Goal: Task Accomplishment & Management: Use online tool/utility

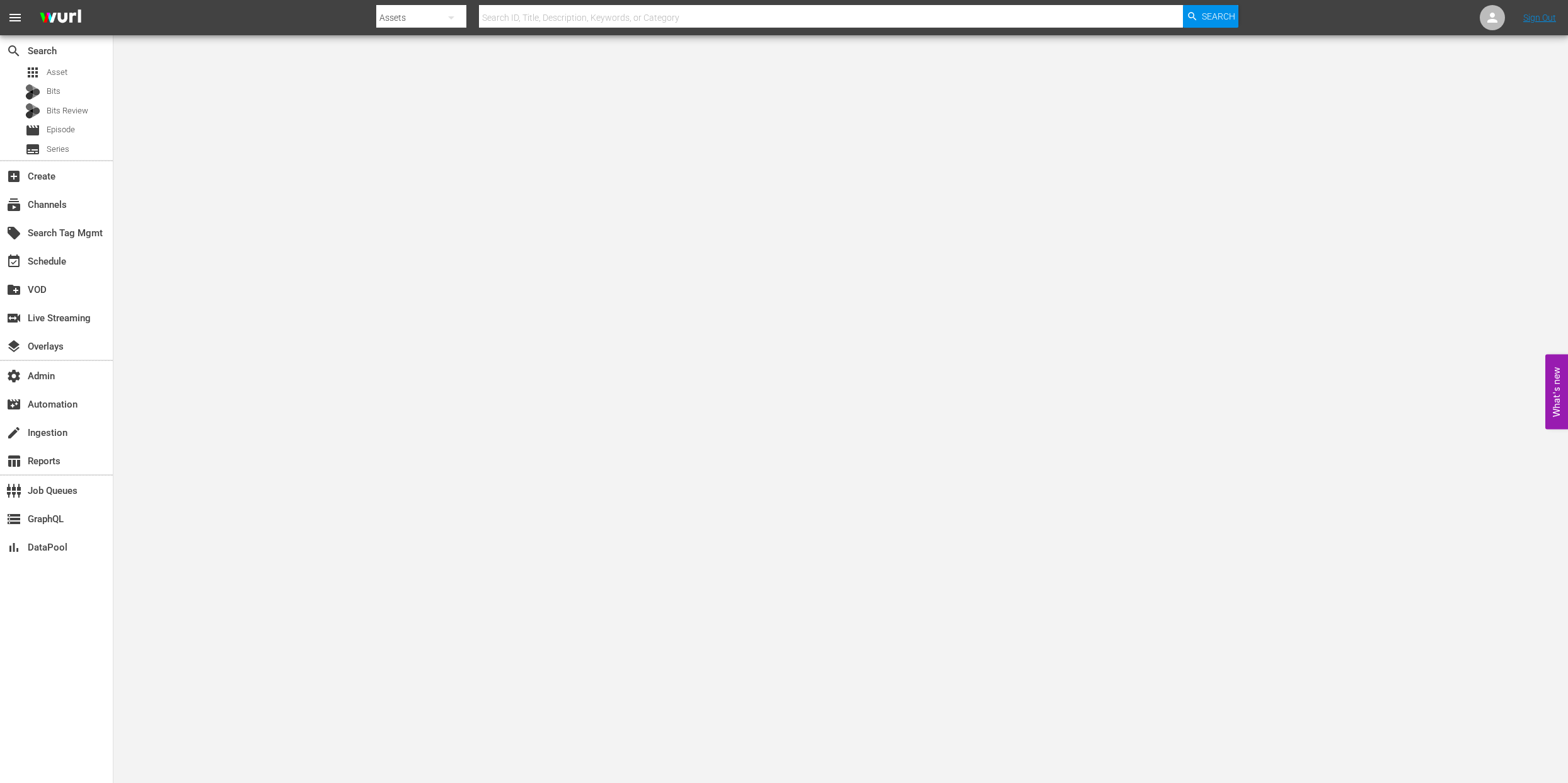
drag, startPoint x: 97, startPoint y: 4, endPoint x: 83, endPoint y: 19, distance: 20.5
click at [92, 7] on div "menu" at bounding box center [52, 17] width 103 height 35
click at [54, 204] on div "subscriptions Channels" at bounding box center [35, 202] width 70 height 11
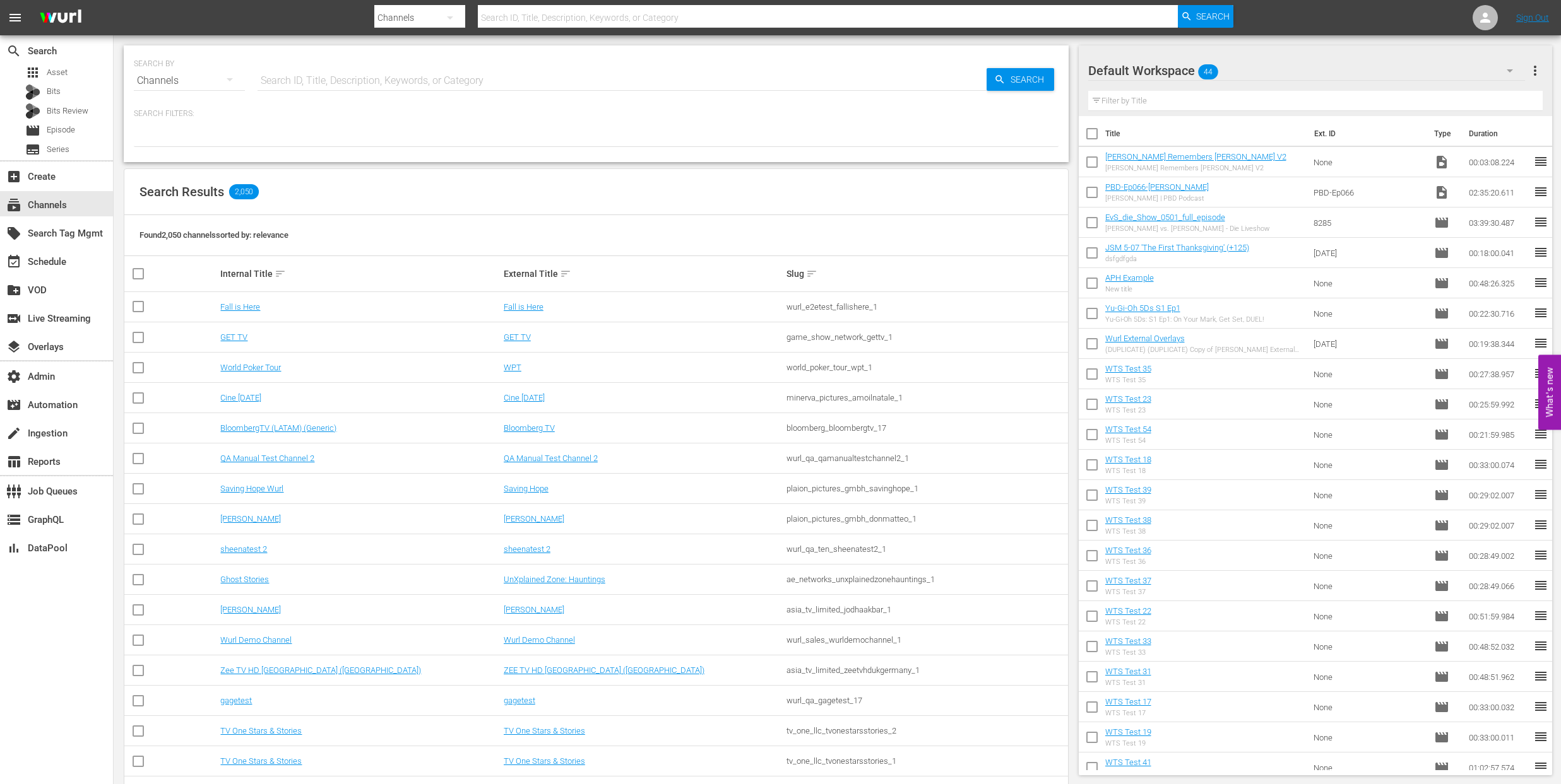
click at [316, 74] on input "text" at bounding box center [622, 81] width 729 height 31
paste input "global_fan_tv_gfnsoccer_1"
type input "global_fan_tv_gfnsoccer_1"
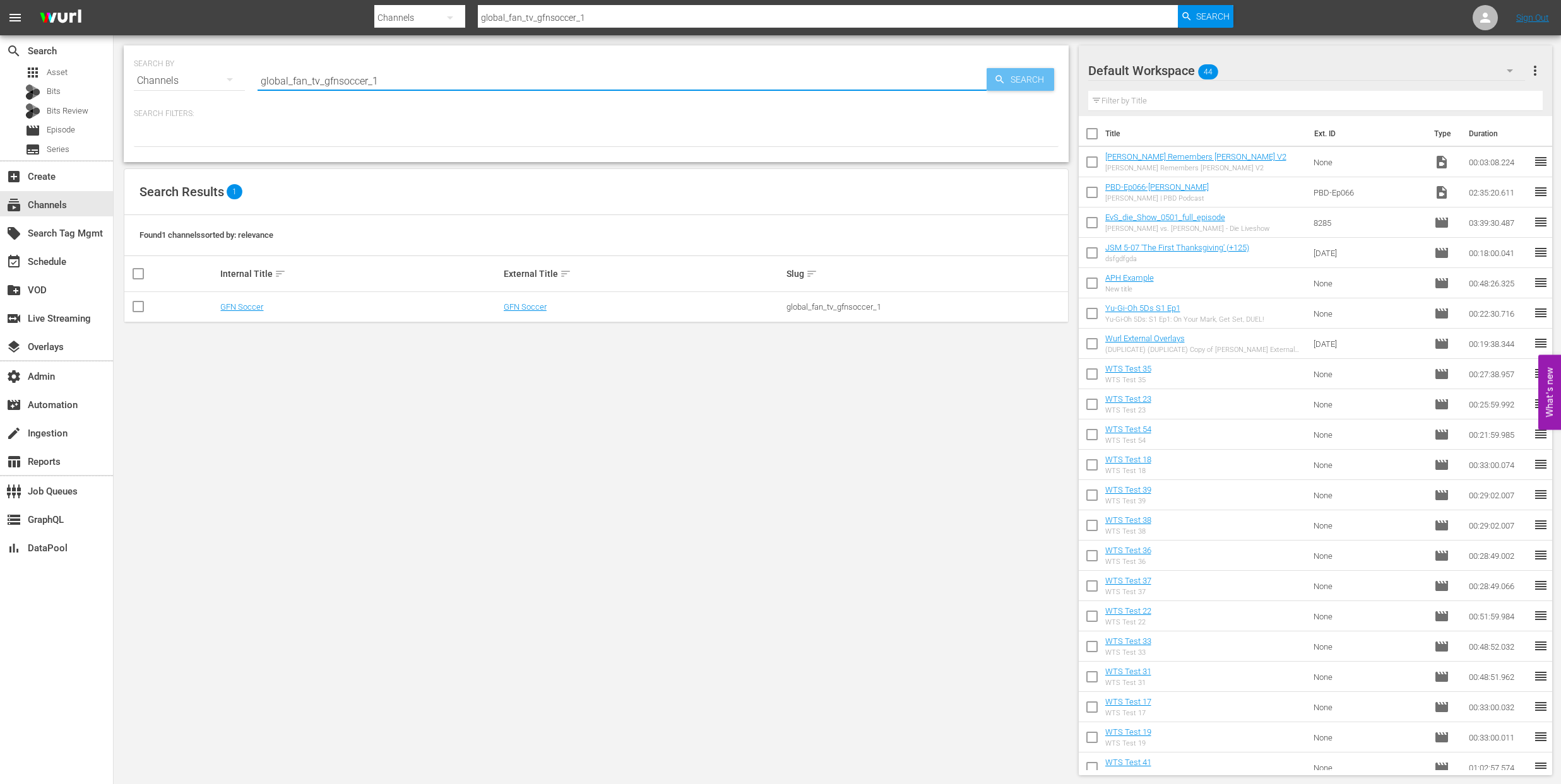
type input "global_fan_tv_gfnsoccer_1"
click at [1019, 80] on span "Search" at bounding box center [1030, 80] width 48 height 23
click at [230, 309] on link "GFN Soccer" at bounding box center [242, 307] width 43 height 9
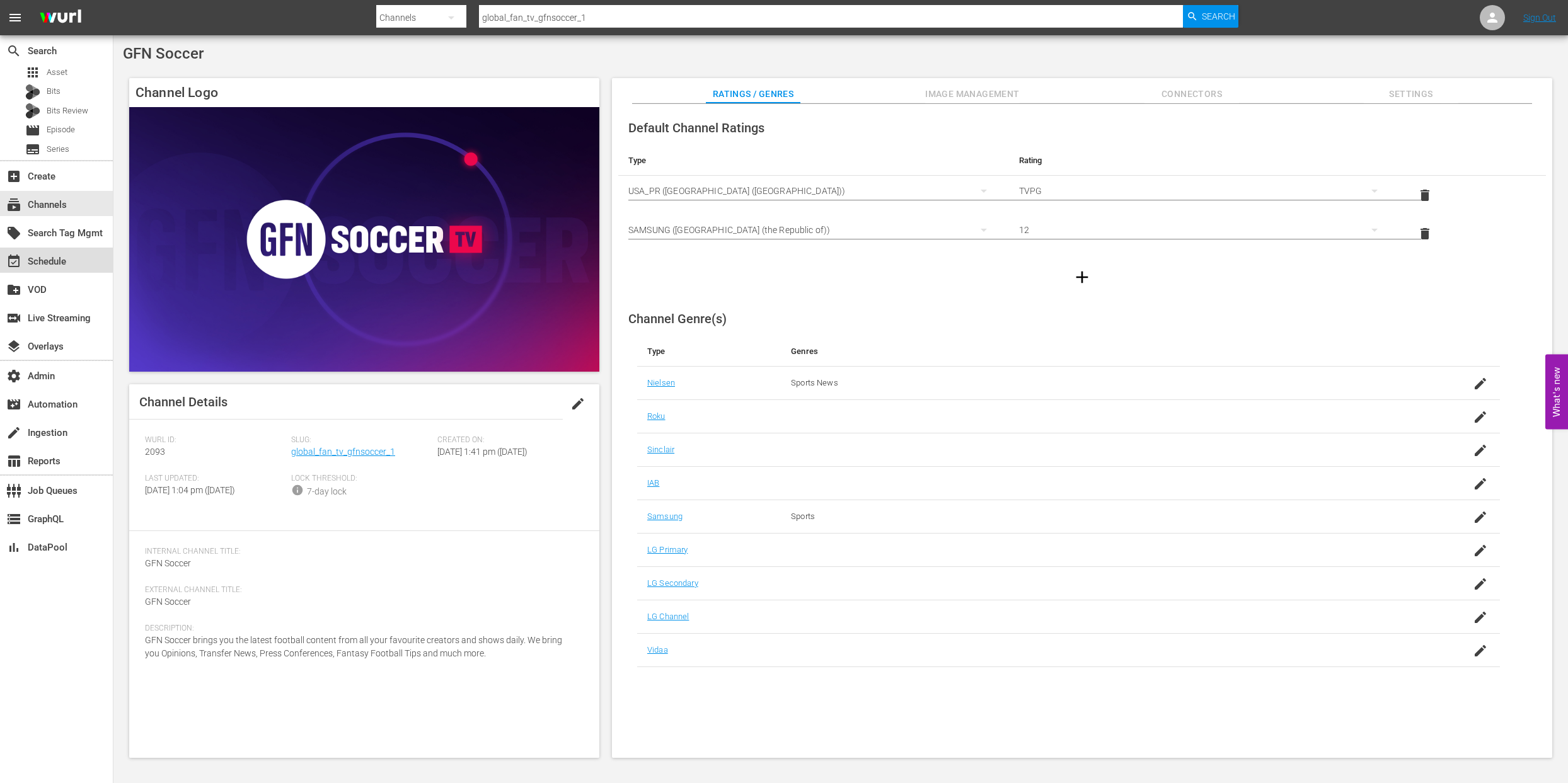
click at [48, 261] on div "event_available Schedule" at bounding box center [35, 259] width 70 height 11
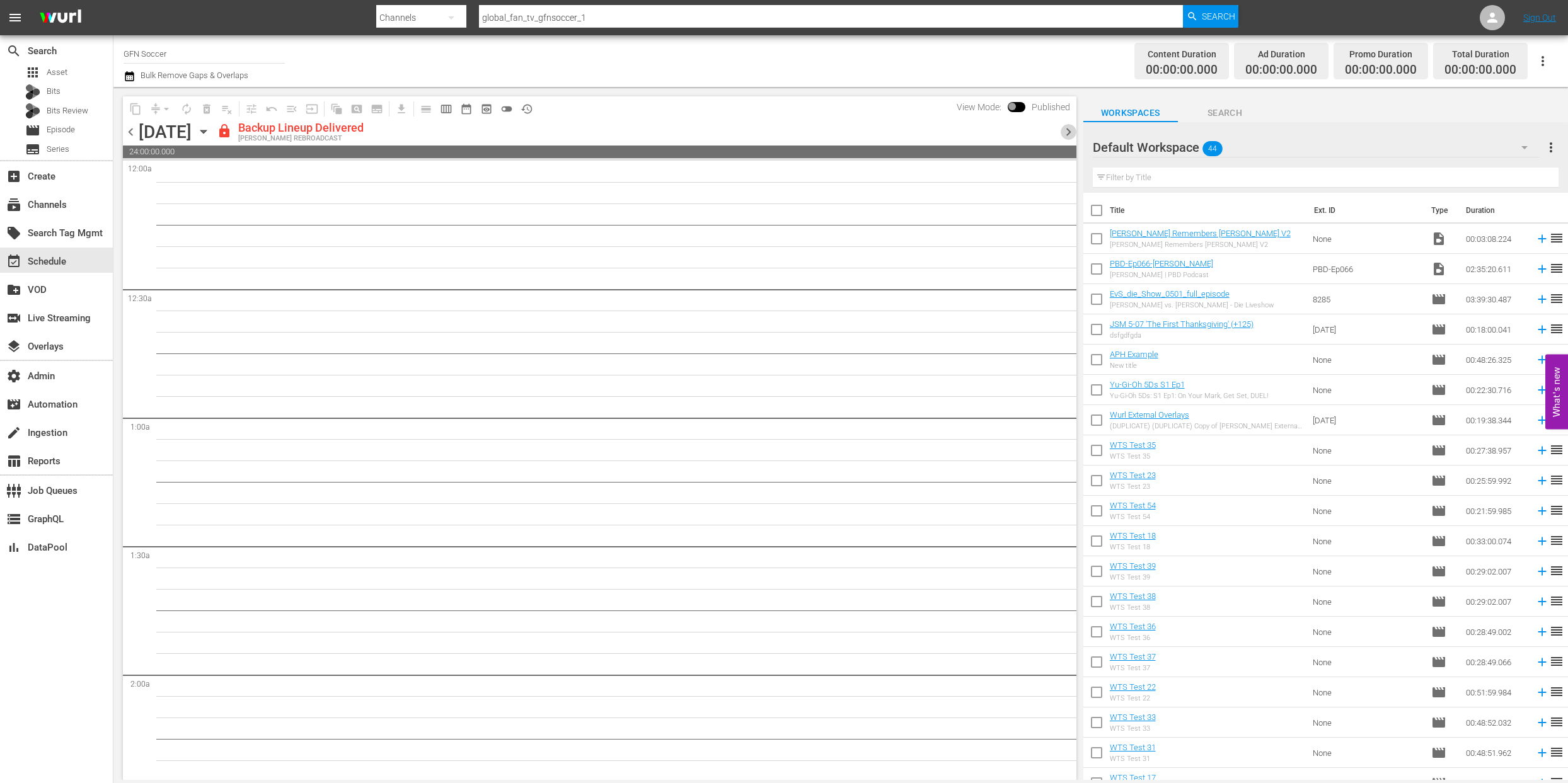
click at [1070, 133] on span "chevron_right" at bounding box center [1069, 132] width 16 height 16
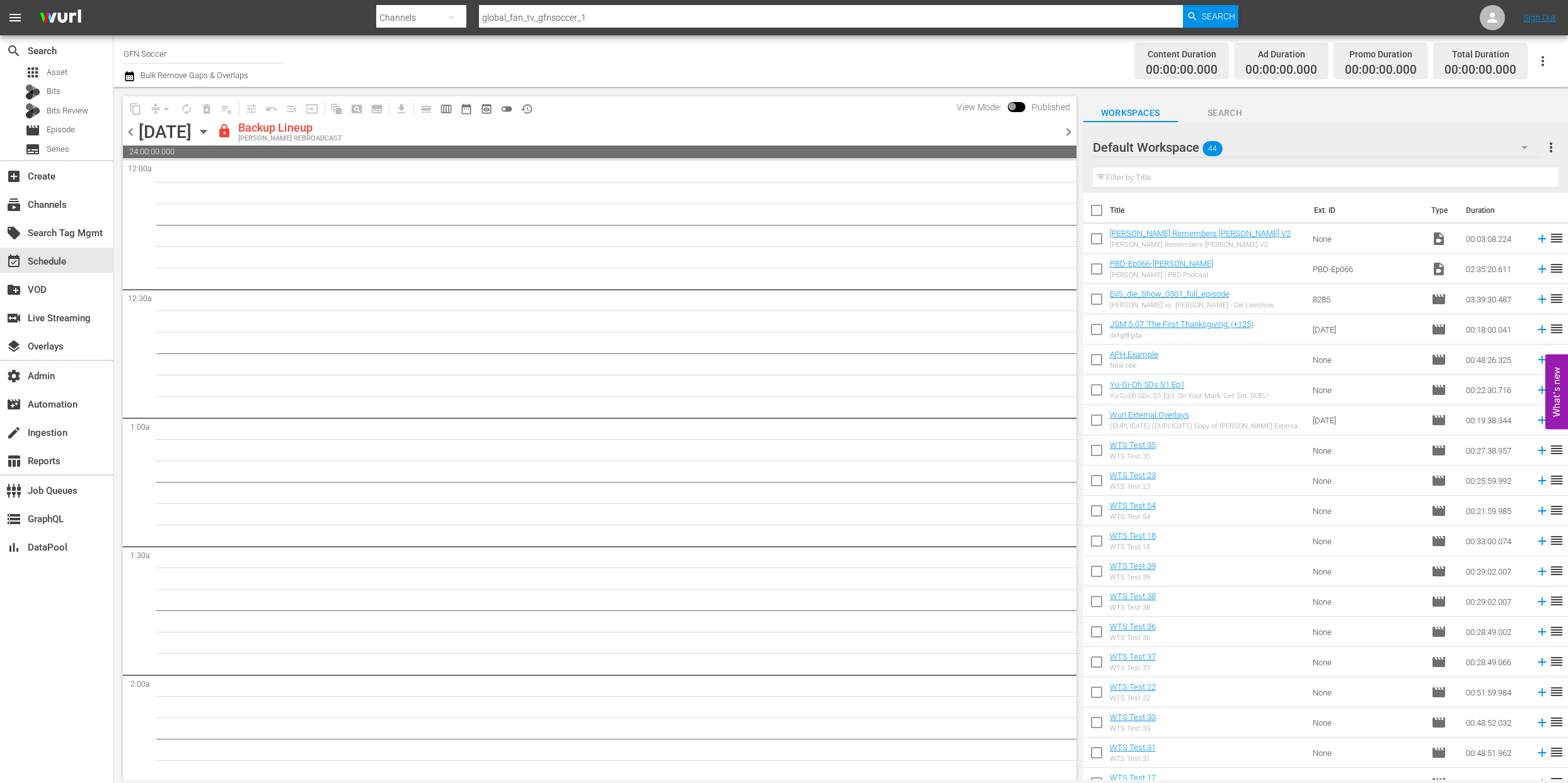
click at [1070, 133] on span "chevron_right" at bounding box center [1069, 132] width 16 height 16
click at [1069, 133] on span "chevron_right" at bounding box center [1069, 132] width 16 height 16
click at [125, 137] on span "chevron_left" at bounding box center [131, 132] width 16 height 16
click at [130, 134] on span "chevron_left" at bounding box center [131, 132] width 16 height 16
click at [131, 133] on span "chevron_left" at bounding box center [131, 132] width 16 height 16
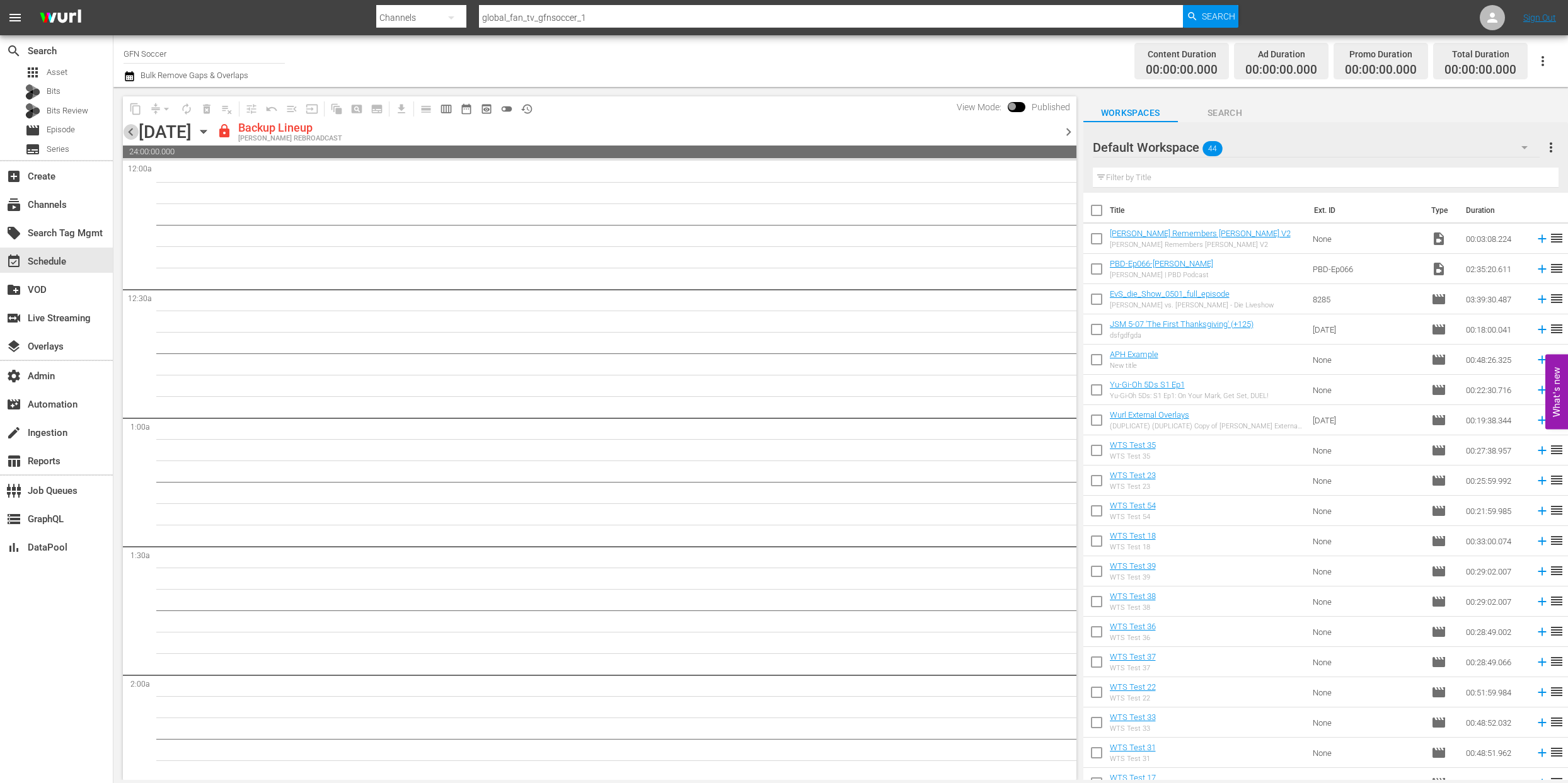
click at [131, 133] on span "chevron_left" at bounding box center [131, 132] width 16 height 16
click at [1021, 107] on span at bounding box center [1016, 107] width 18 height 10
click at [758, 108] on div "content_copy compress arrow_drop_down autorenew_outlined delete_forever_outline…" at bounding box center [599, 108] width 953 height 25
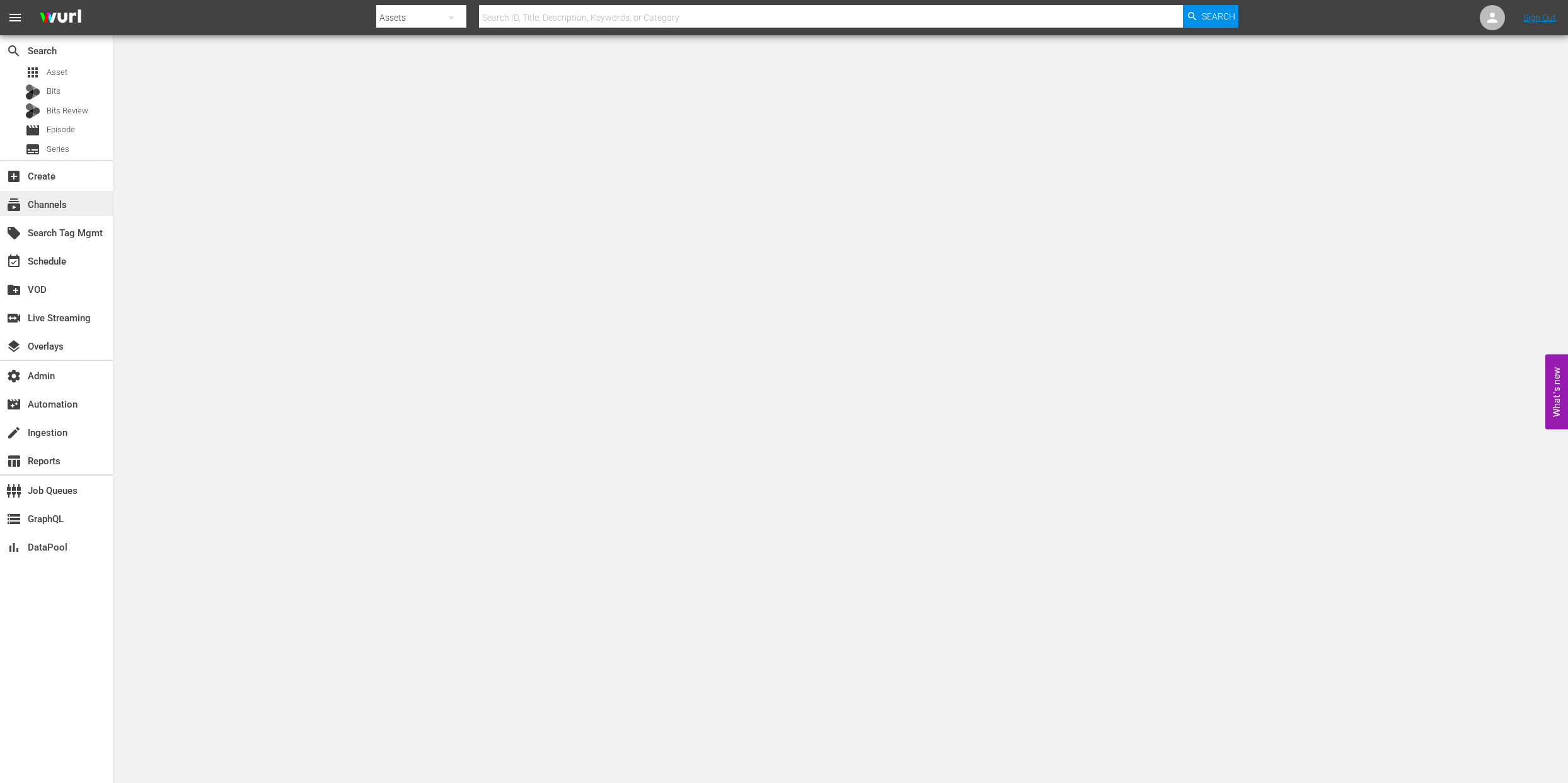
click at [57, 208] on div "subscriptions Channels" at bounding box center [35, 202] width 70 height 11
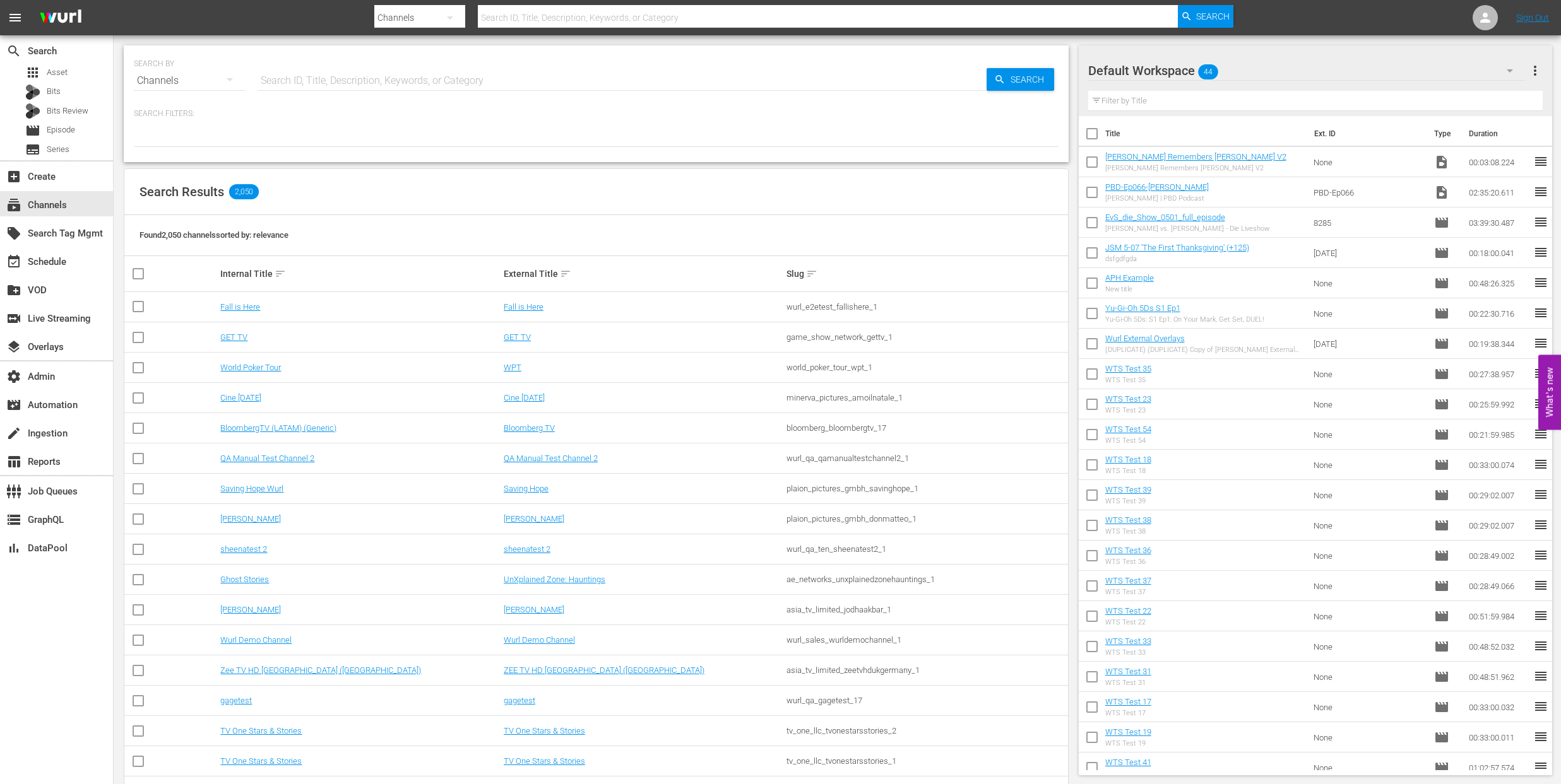
click at [310, 80] on input "text" at bounding box center [622, 81] width 729 height 31
paste input "curation:update_wurl_epg_lineups[2093,inline]"
type input "curation:update_wurl_epg_lineups[2093,inline]"
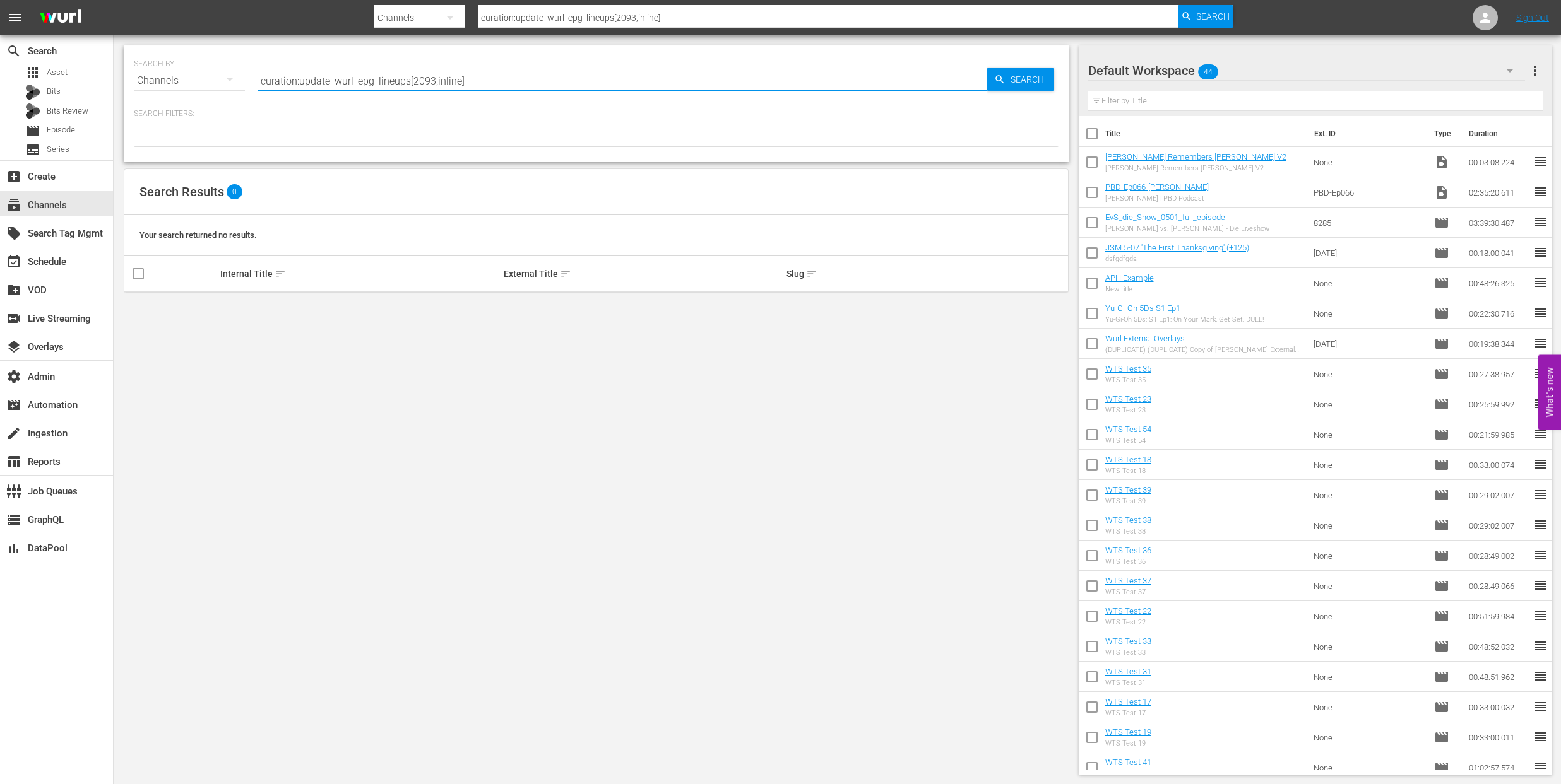
type input "curation:update_wurl_epg_lineups[2093,inline]"
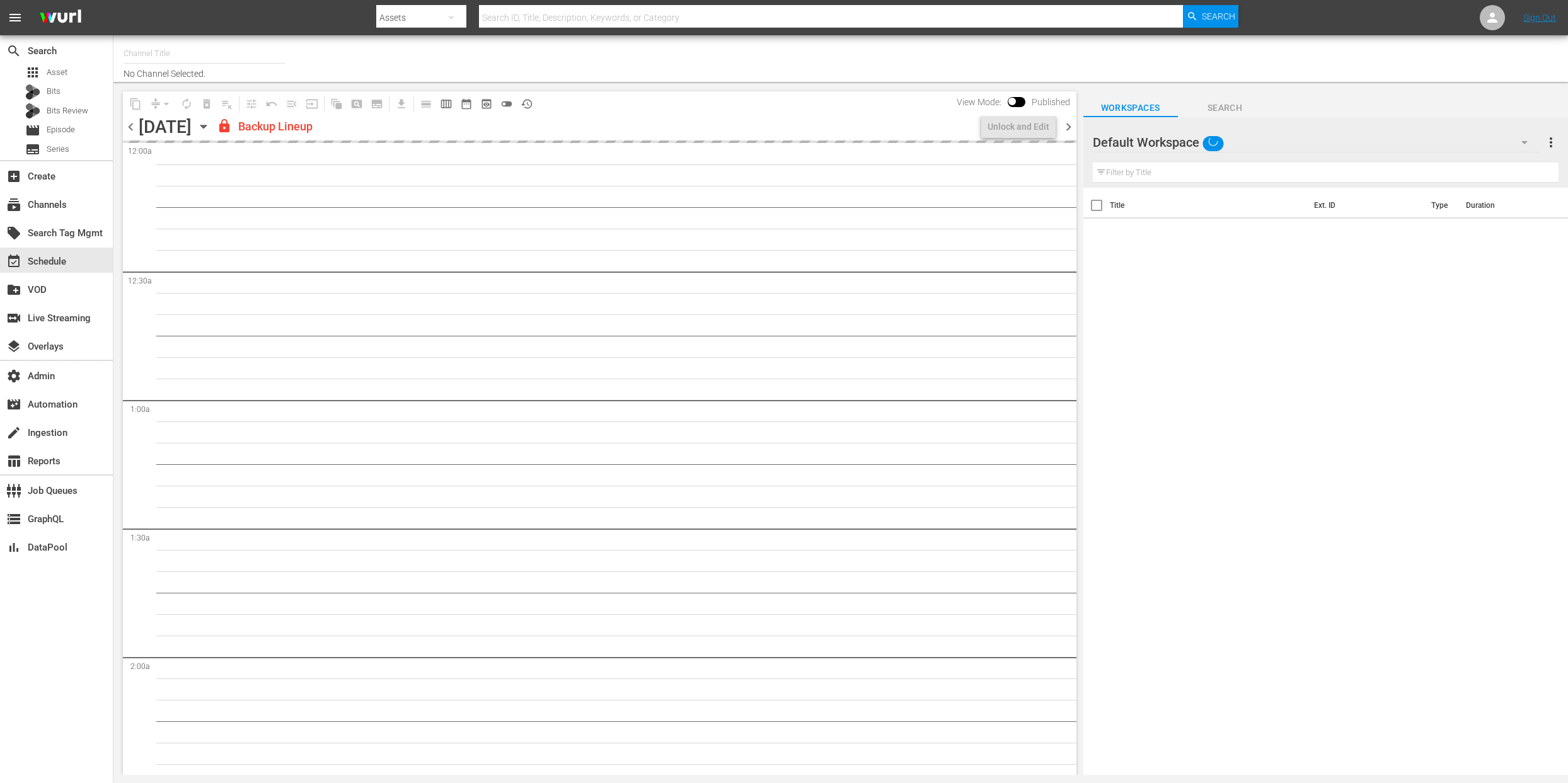
type input "GFN Soccer (2093)"
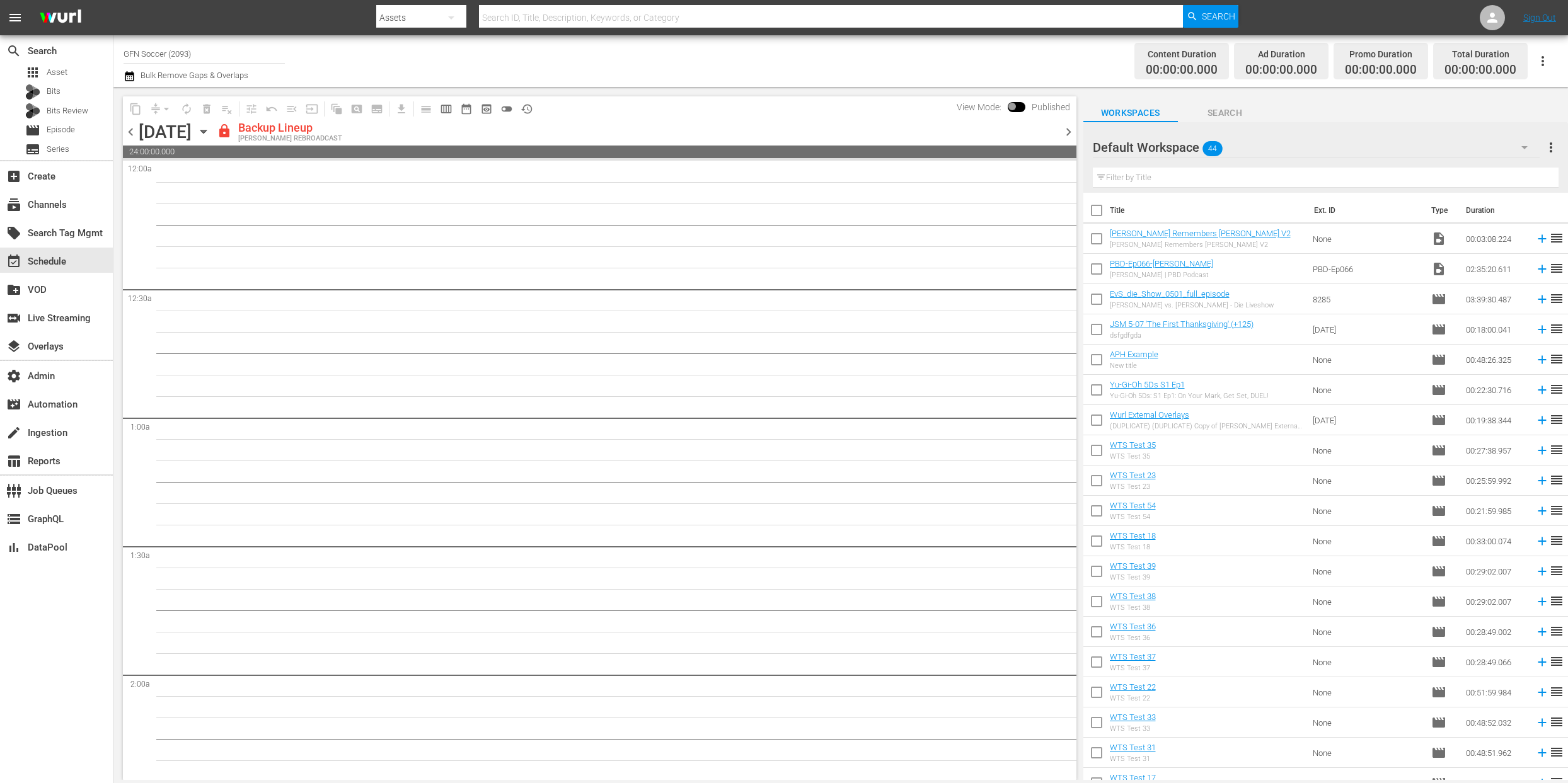
click at [131, 133] on span "chevron_left" at bounding box center [131, 132] width 16 height 16
click at [130, 132] on span "chevron_left" at bounding box center [131, 132] width 16 height 16
click at [56, 263] on div "event_available Schedule" at bounding box center [35, 259] width 70 height 11
click at [45, 208] on div "subscriptions Channels" at bounding box center [35, 202] width 70 height 11
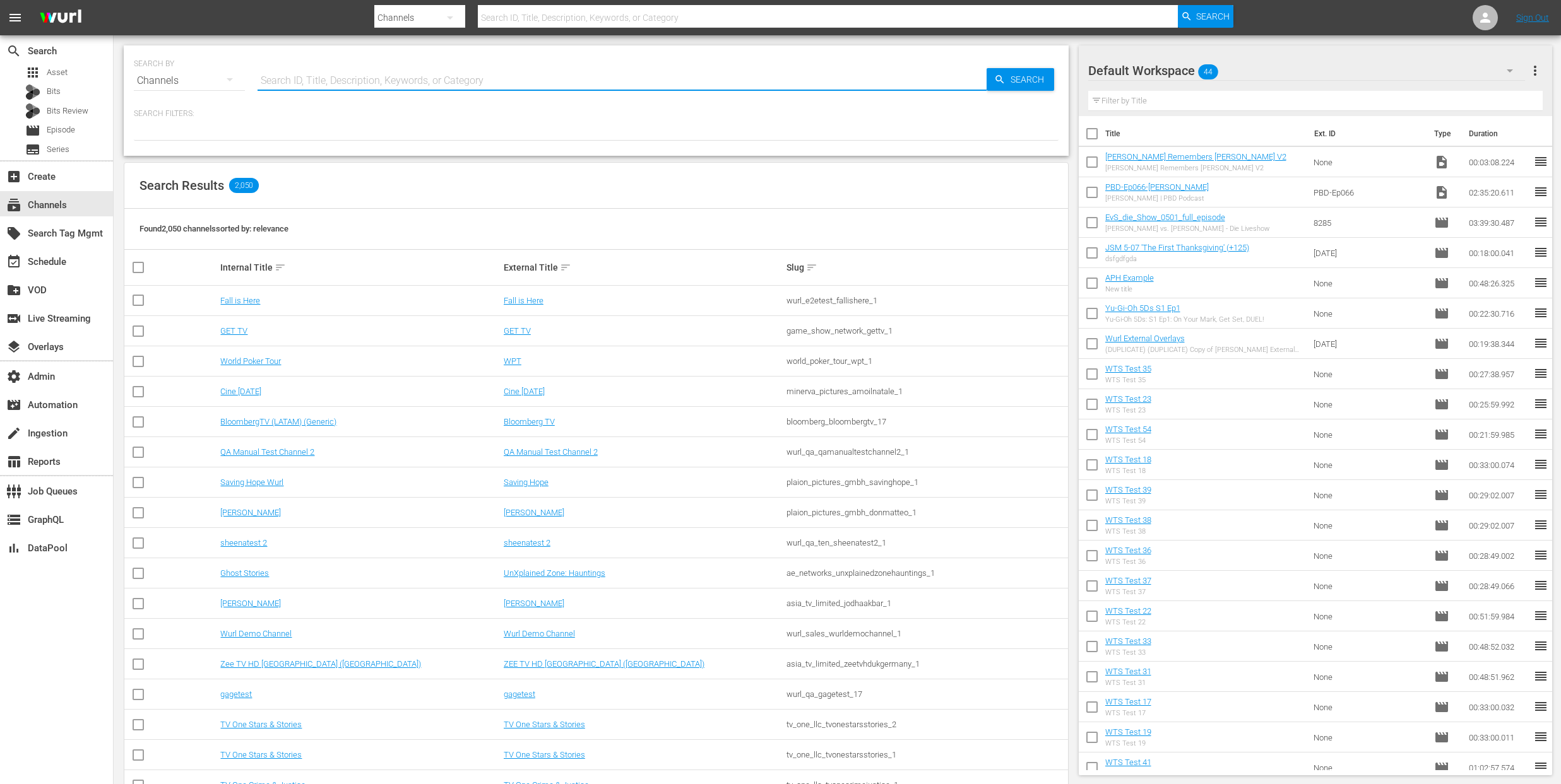
click at [364, 86] on input "text" at bounding box center [622, 81] width 729 height 31
type input "2093"
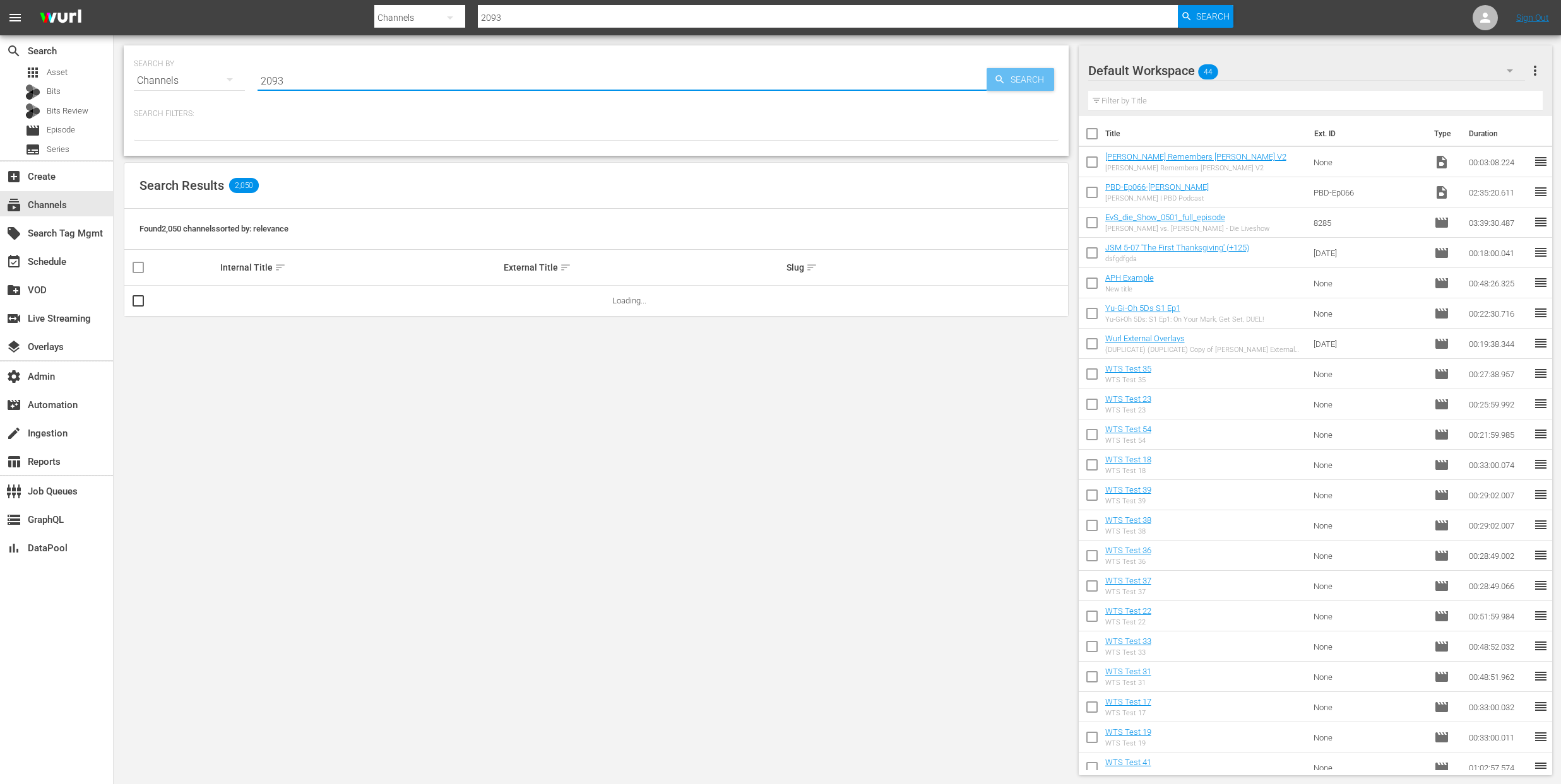
click at [1008, 83] on span "Search" at bounding box center [1030, 80] width 48 height 23
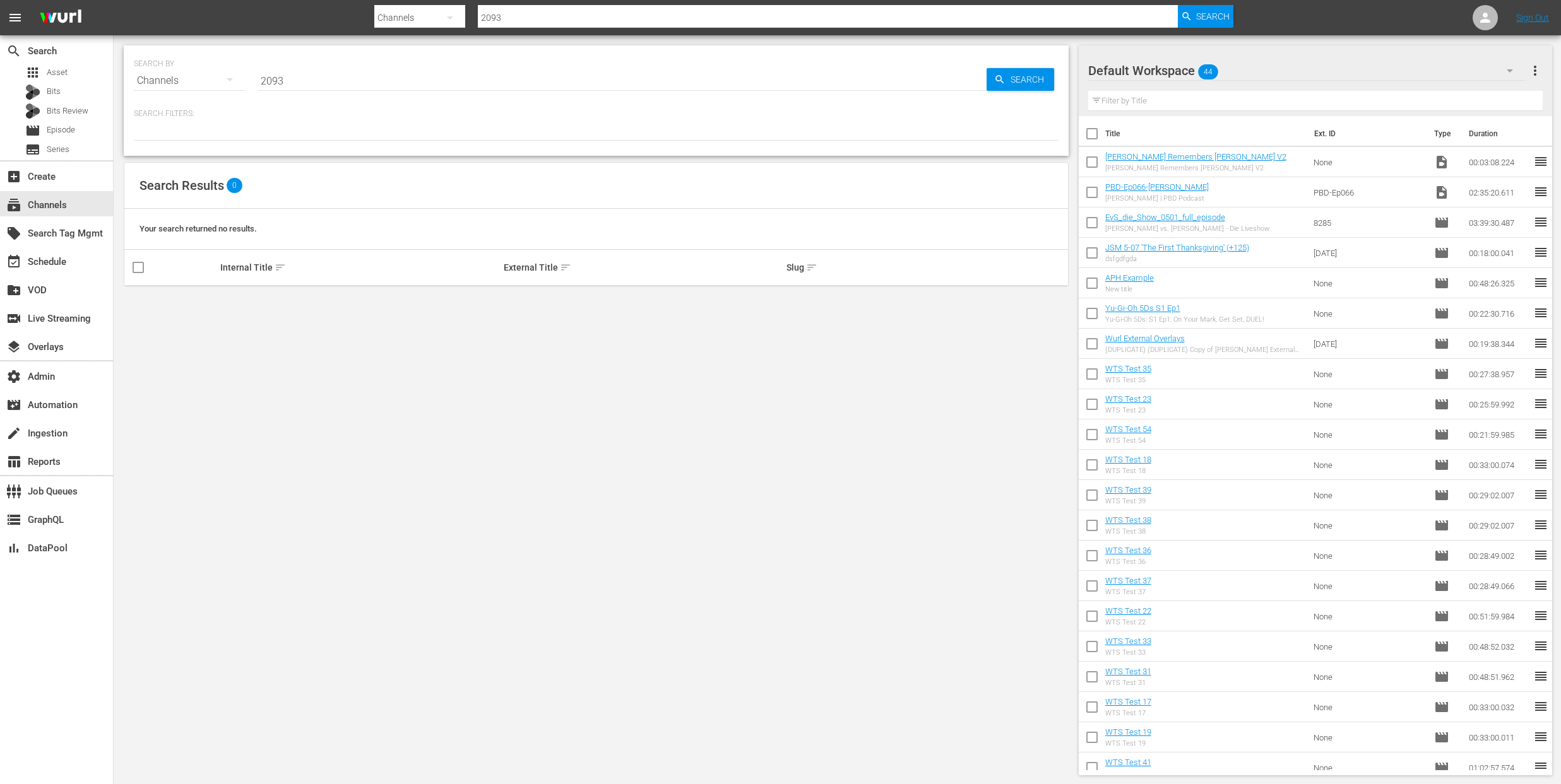
click at [277, 80] on input "2093" at bounding box center [622, 81] width 729 height 31
paste input "global_fan_tv_gfnsoccer_1"
type input "global_fan_tv_gfnsoccer_1"
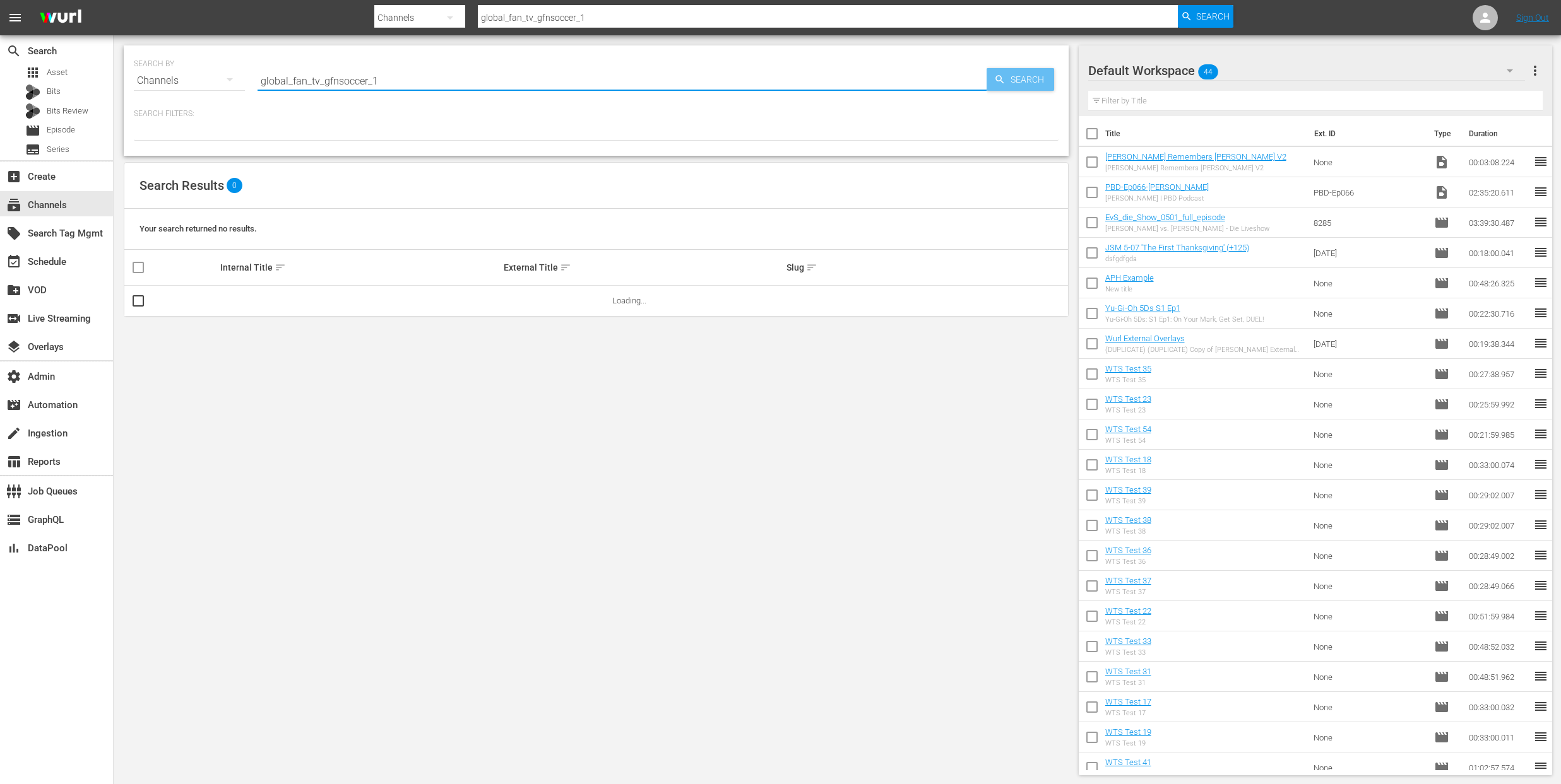
type input "global_fan_tv_gfnsoccer_1"
click at [1026, 81] on span "Search" at bounding box center [1030, 80] width 48 height 23
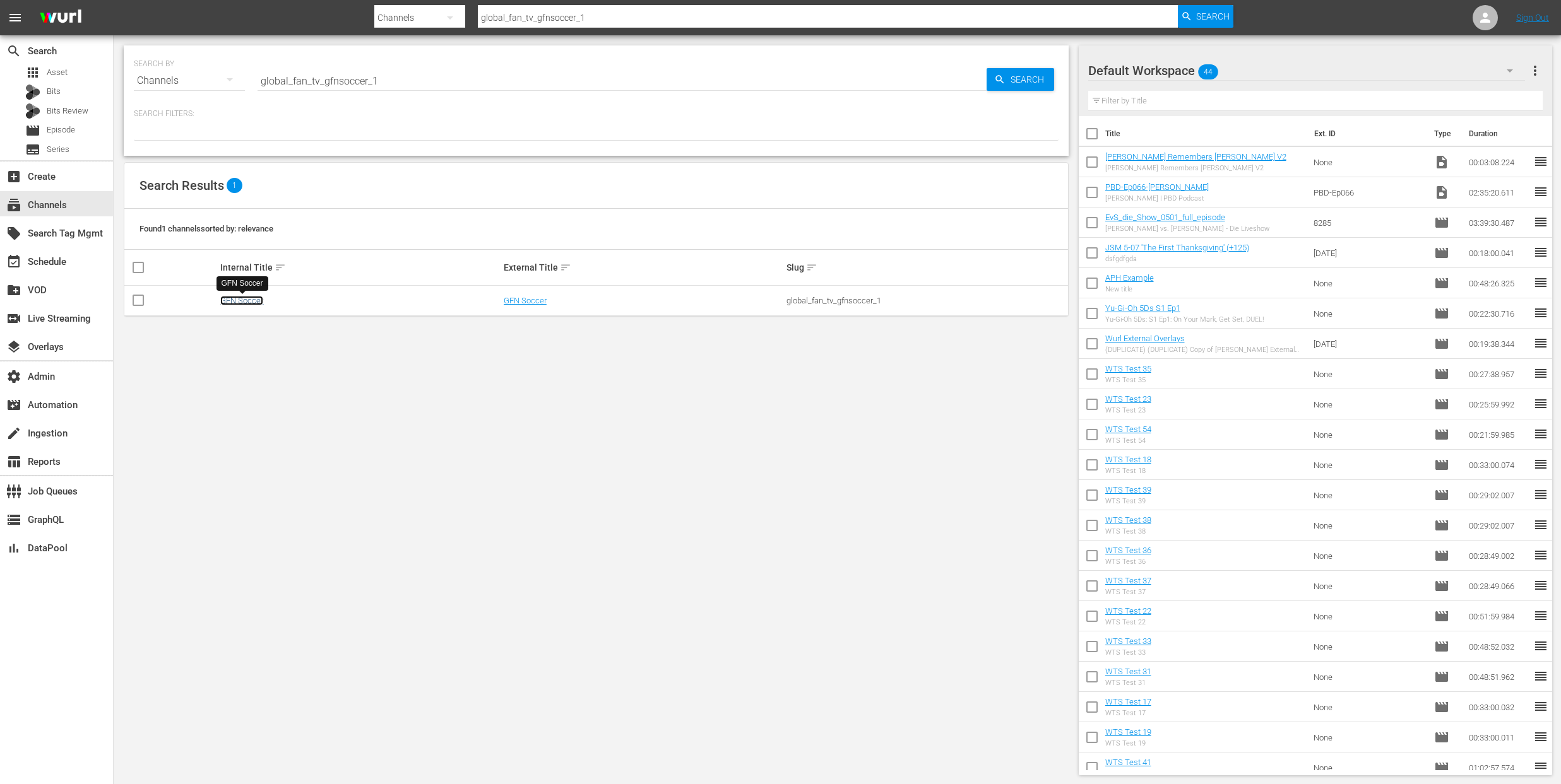
click at [246, 303] on link "GFN Soccer" at bounding box center [242, 301] width 43 height 9
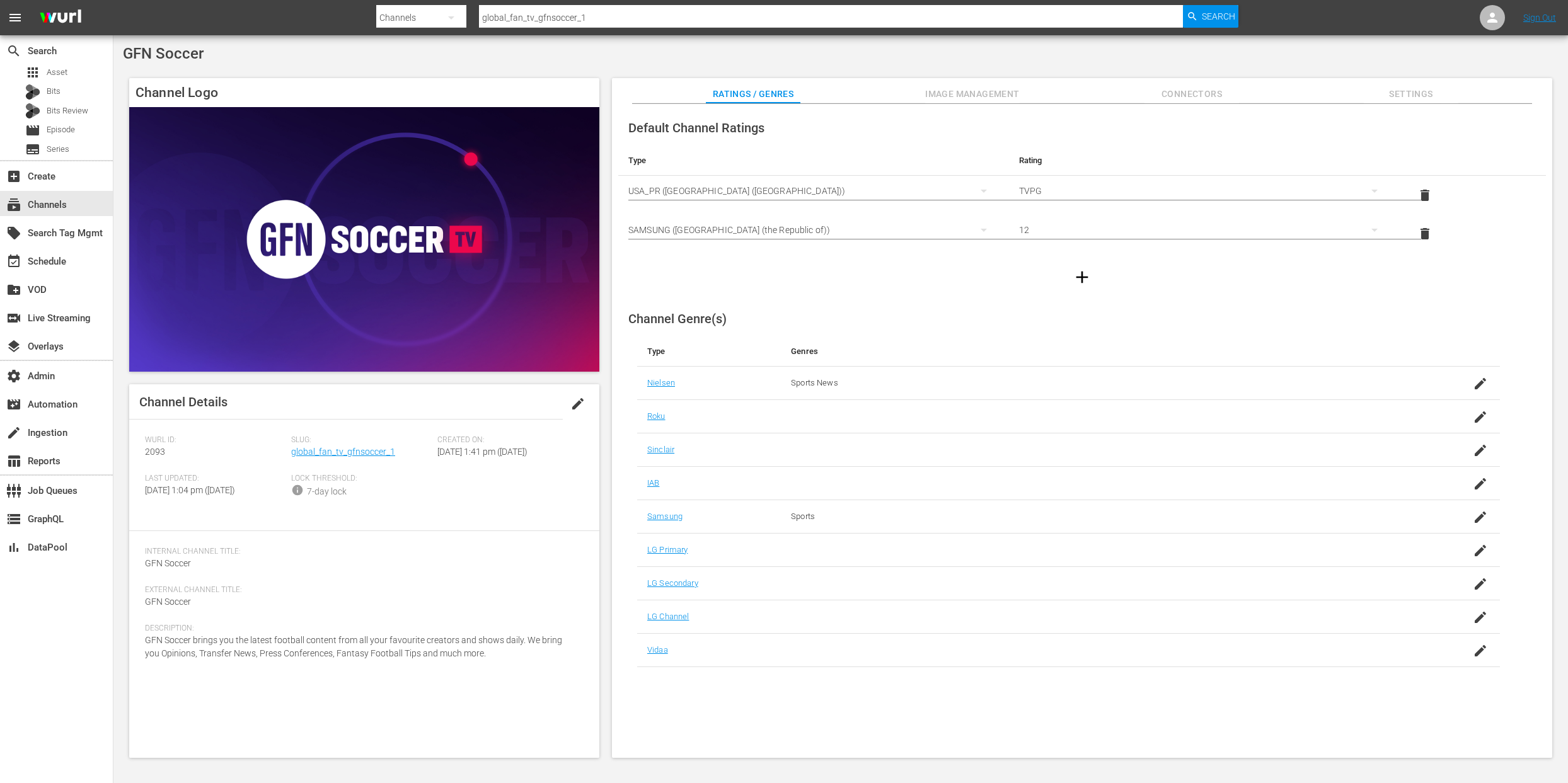
click at [991, 105] on div "Default Channel Ratings Type Rating Select Rating Type USA_PR (United States of…" at bounding box center [1082, 431] width 940 height 654
click at [985, 95] on span "Image Management" at bounding box center [972, 94] width 95 height 16
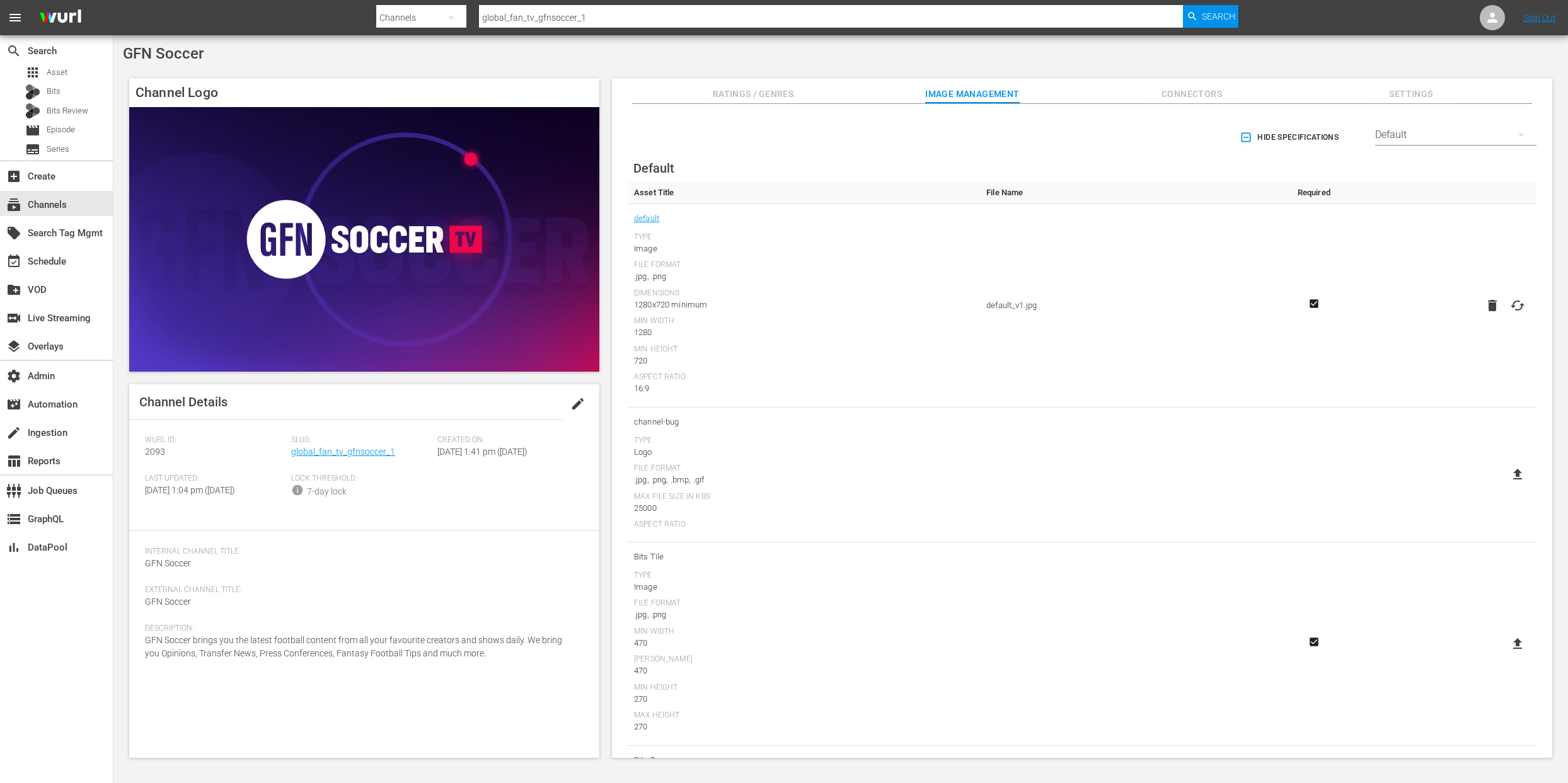
click at [1196, 95] on span "Connectors" at bounding box center [1191, 94] width 95 height 16
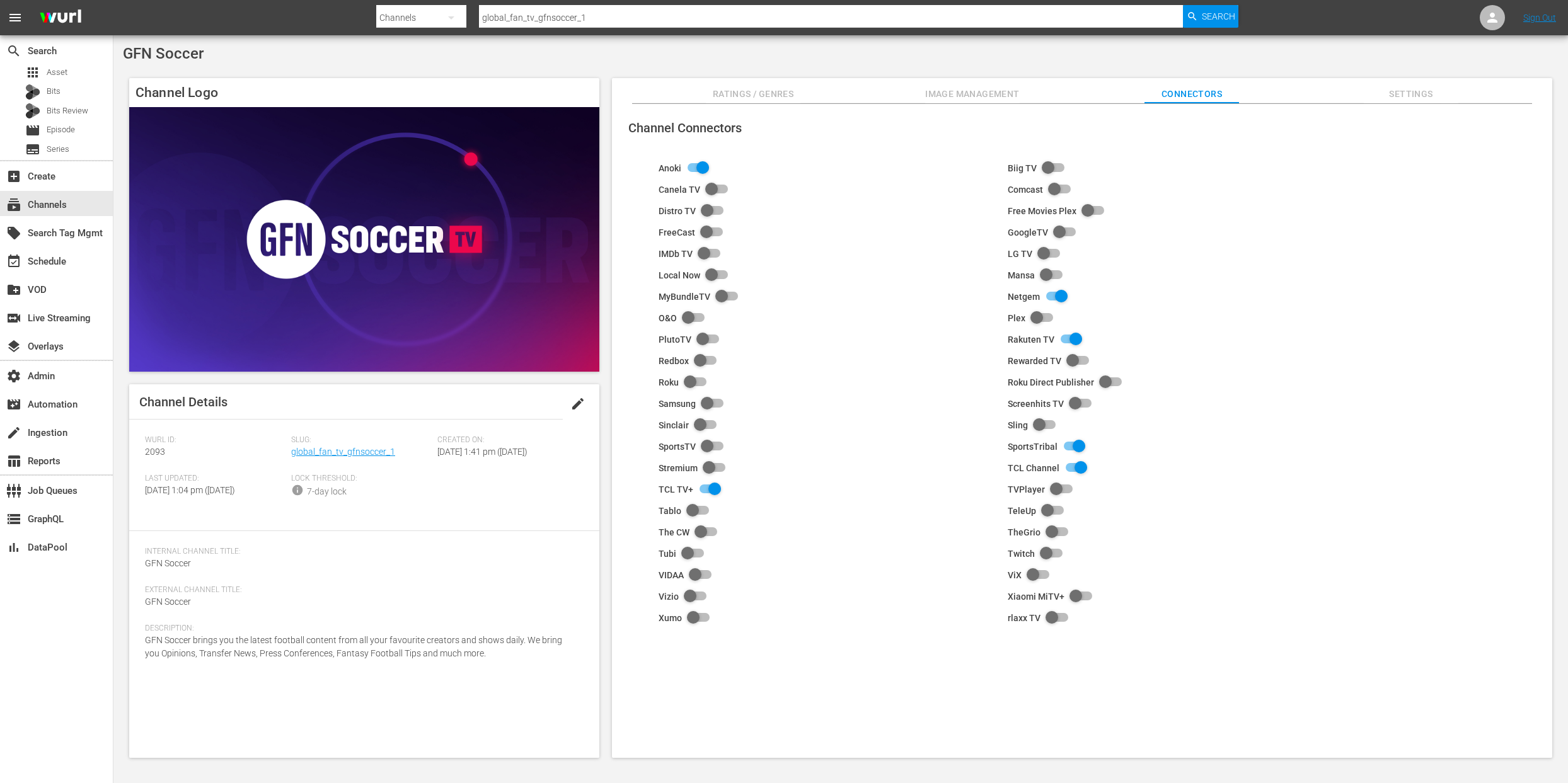
click at [961, 95] on span "Image Management" at bounding box center [972, 94] width 95 height 16
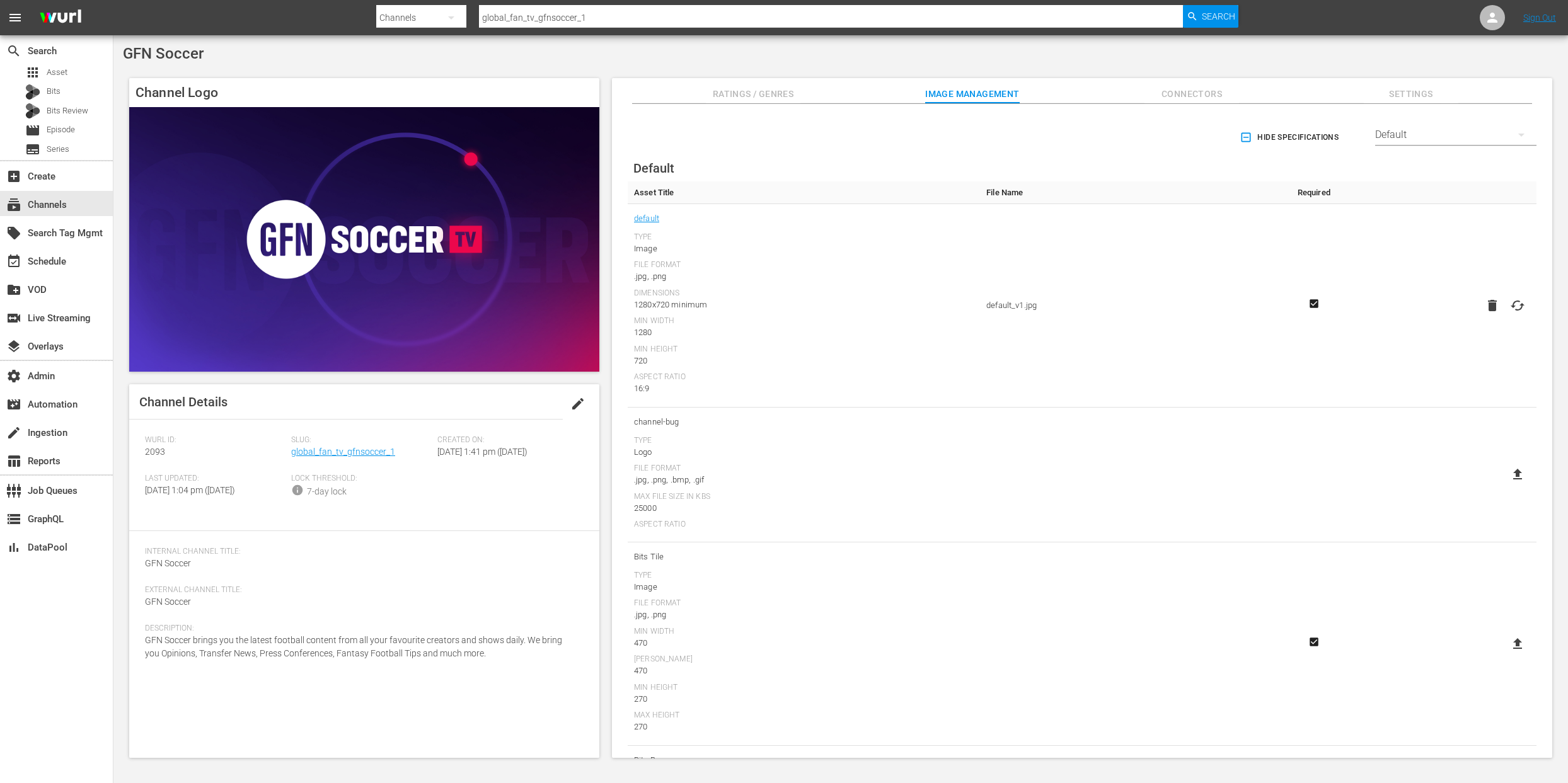
click at [1449, 134] on div "Default" at bounding box center [1455, 135] width 161 height 35
click at [1417, 245] on div "Samsung TV+" at bounding box center [1452, 247] width 131 height 20
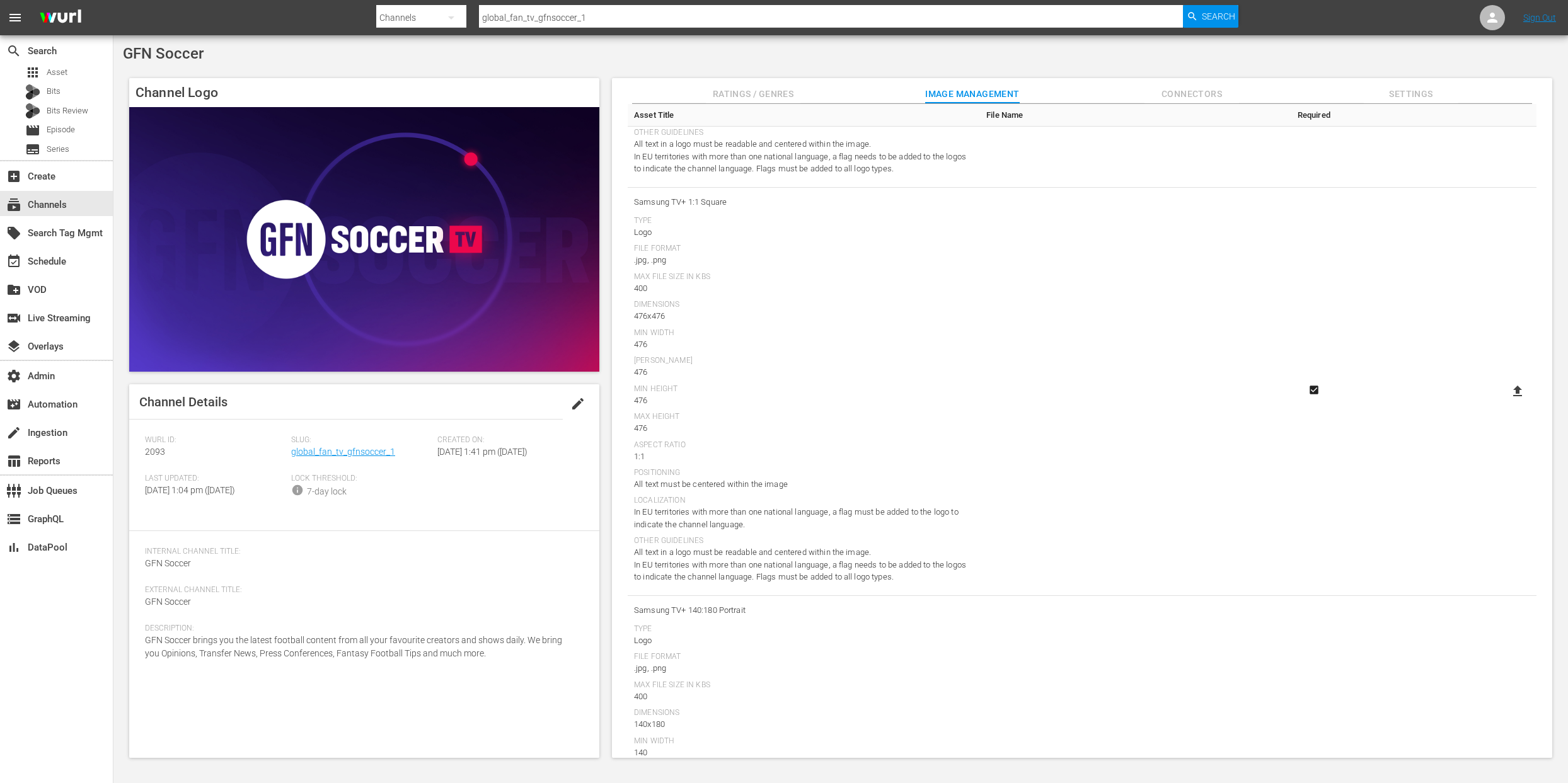
scroll to position [0, 0]
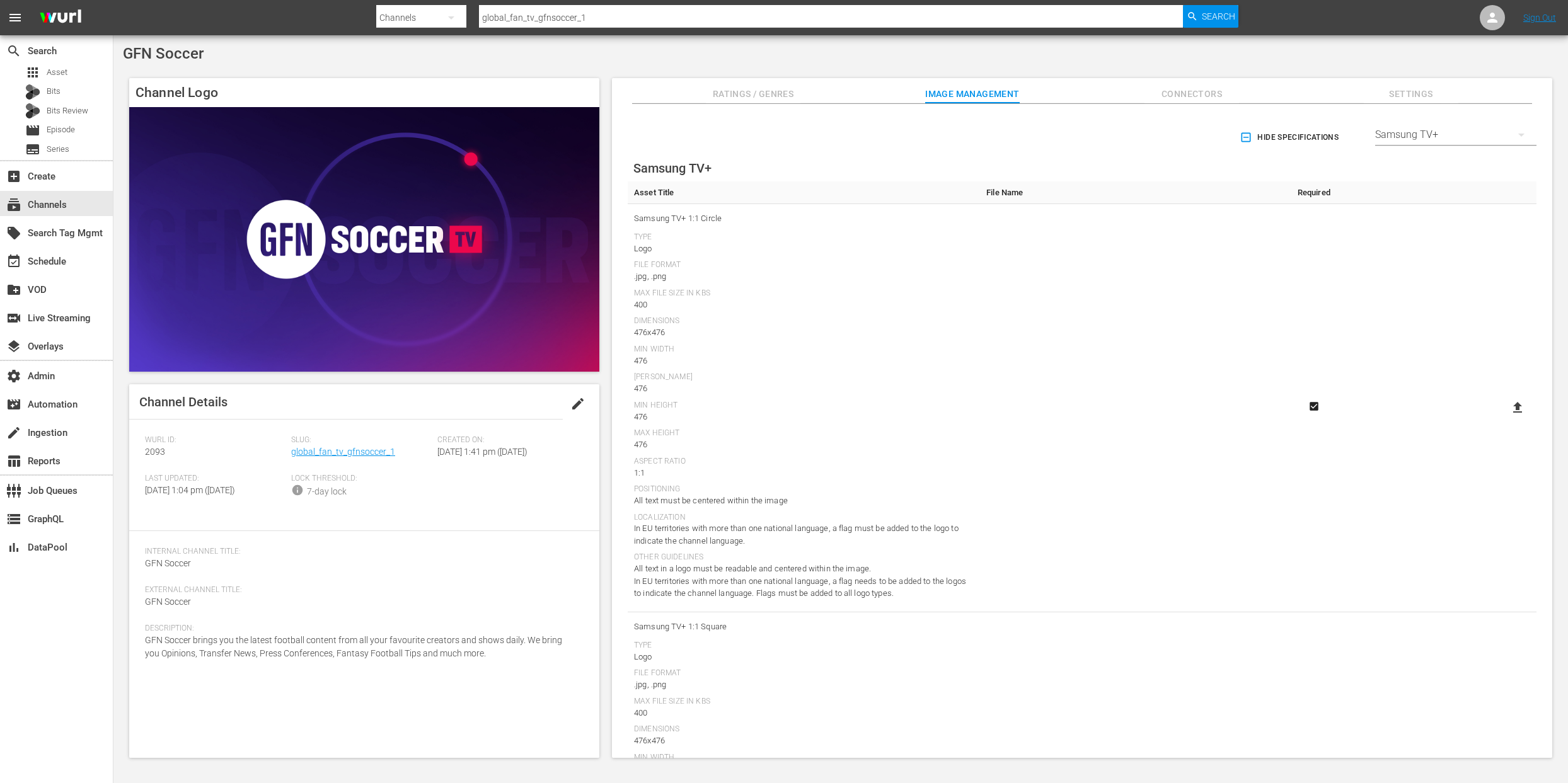
click at [1457, 131] on div "Samsung TV+" at bounding box center [1455, 135] width 161 height 35
click at [1400, 164] on div "Default" at bounding box center [1452, 167] width 131 height 20
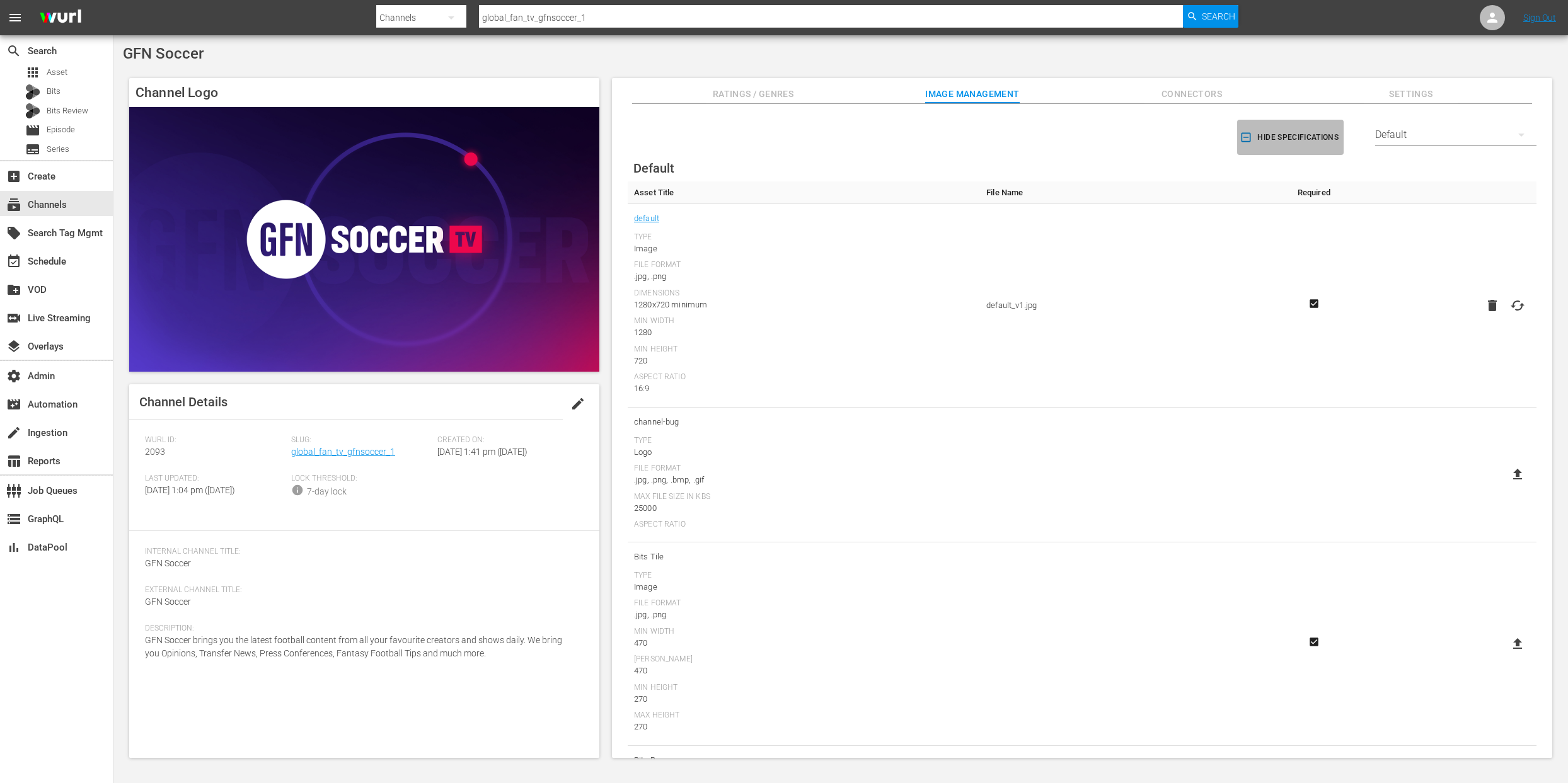
click at [1240, 138] on icon "button" at bounding box center [1245, 137] width 13 height 13
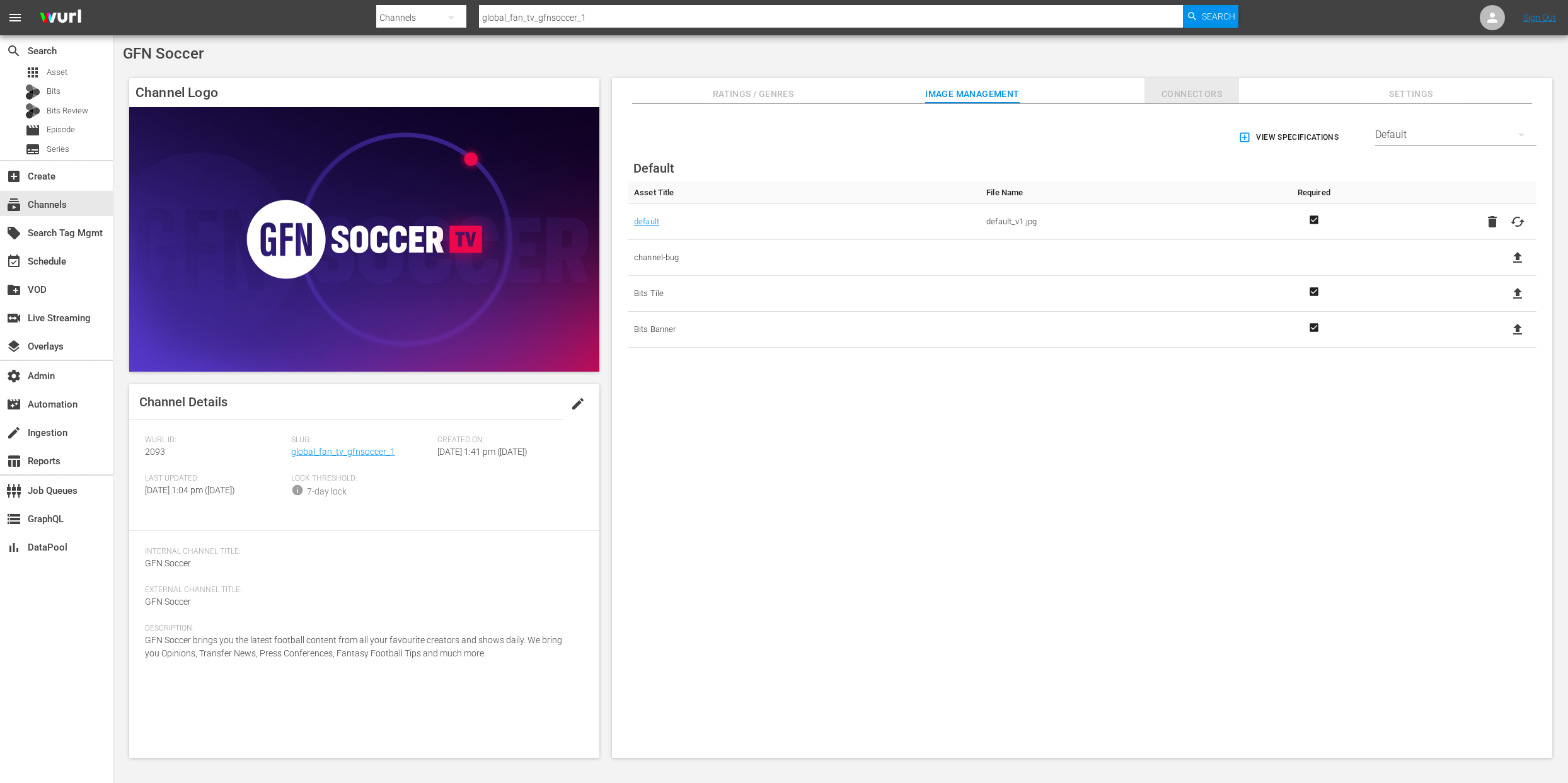
click at [1187, 93] on span "Connectors" at bounding box center [1191, 94] width 95 height 16
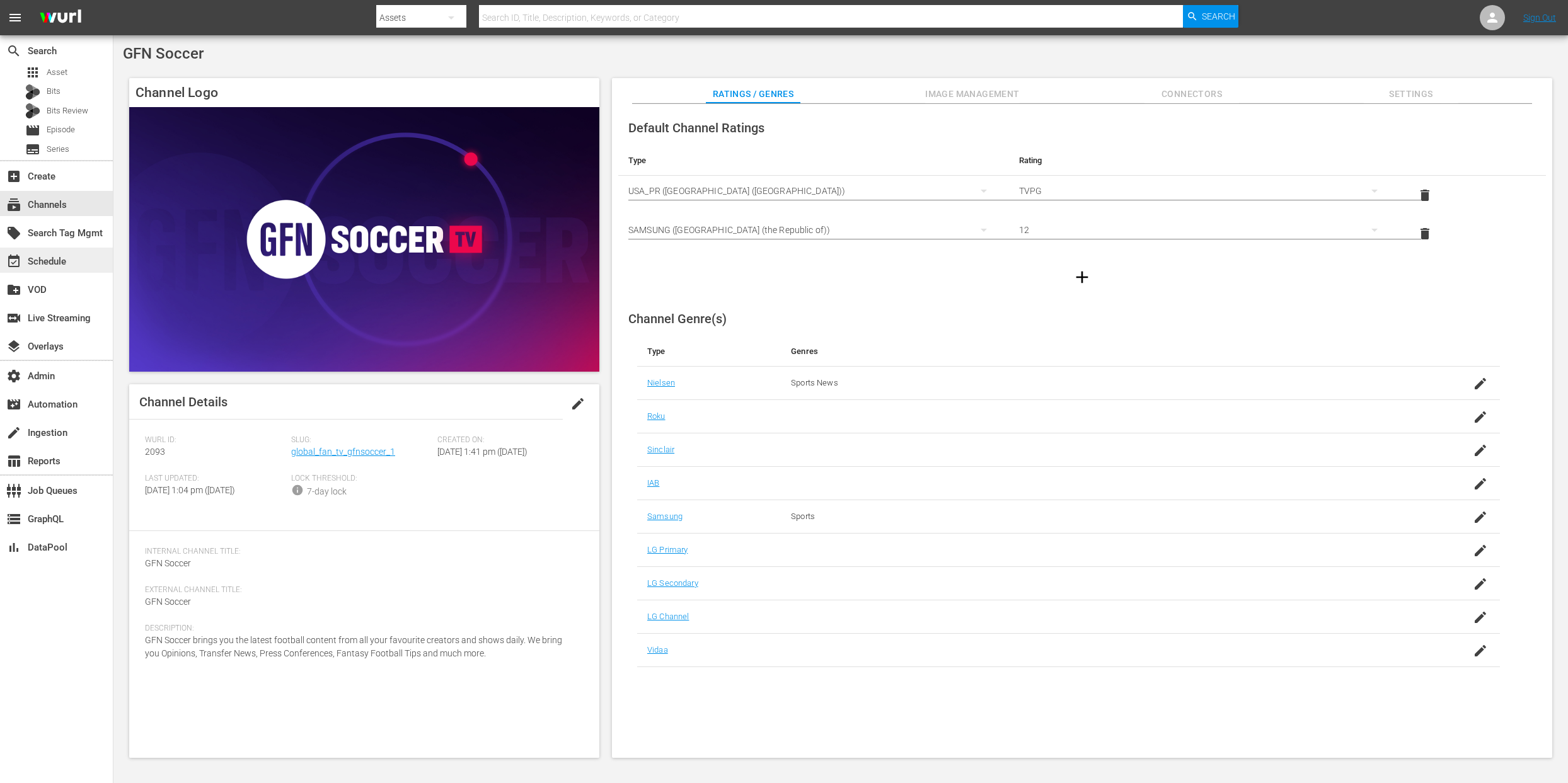
click at [44, 263] on div "event_available Schedule" at bounding box center [35, 259] width 70 height 11
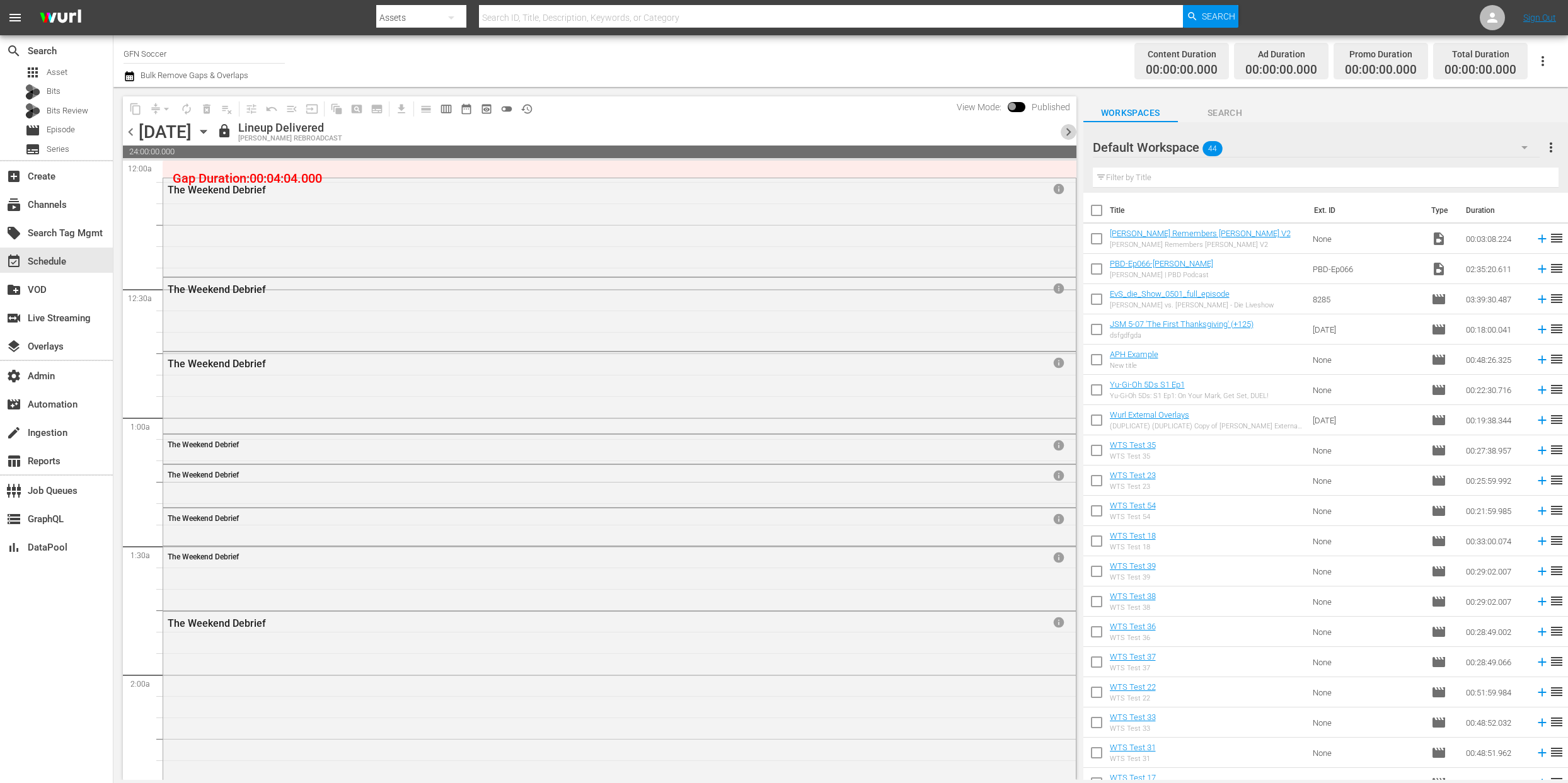
click at [1066, 133] on span "chevron_right" at bounding box center [1069, 132] width 16 height 16
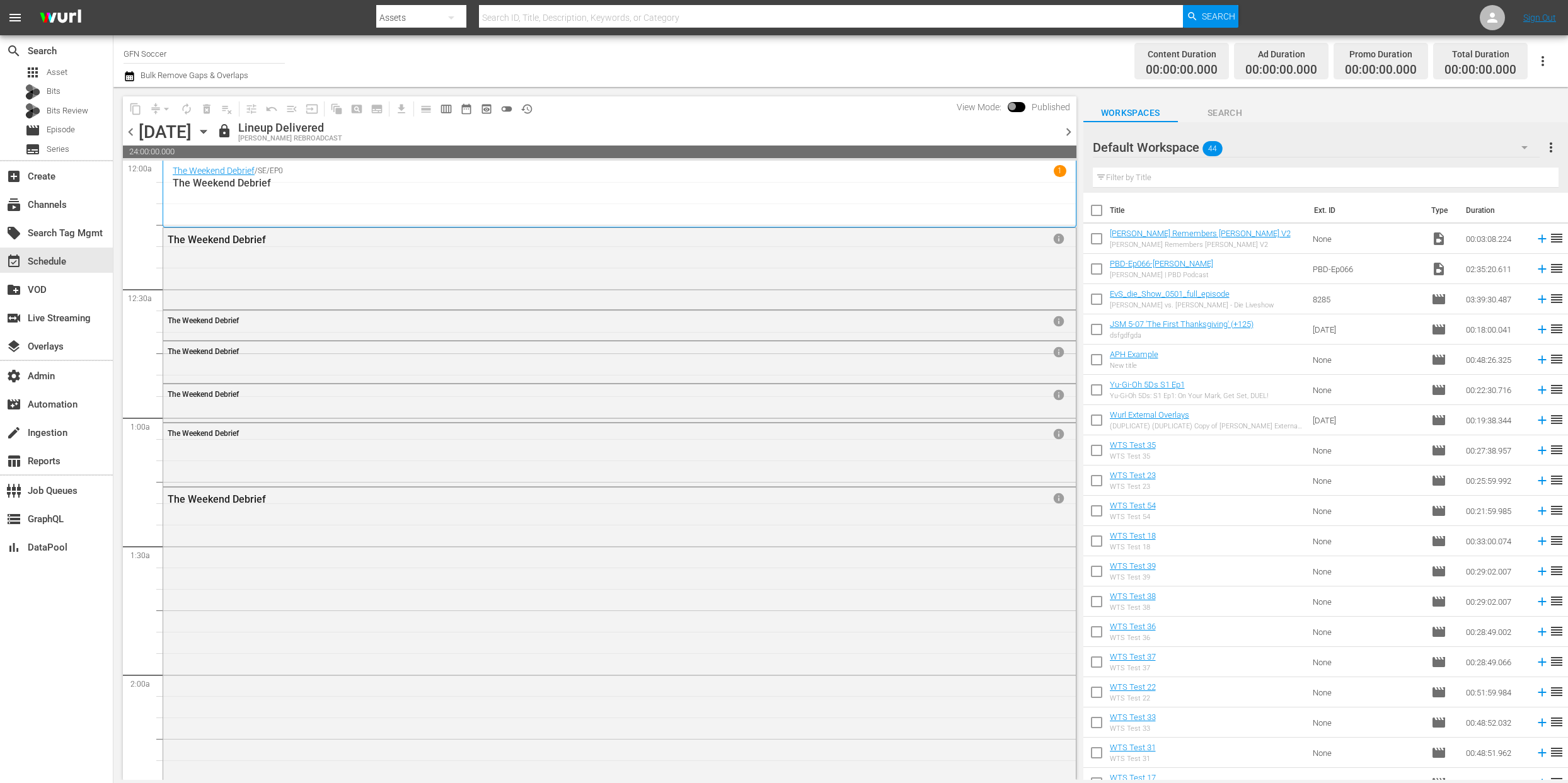
click at [1066, 133] on span "chevron_right" at bounding box center [1069, 132] width 16 height 16
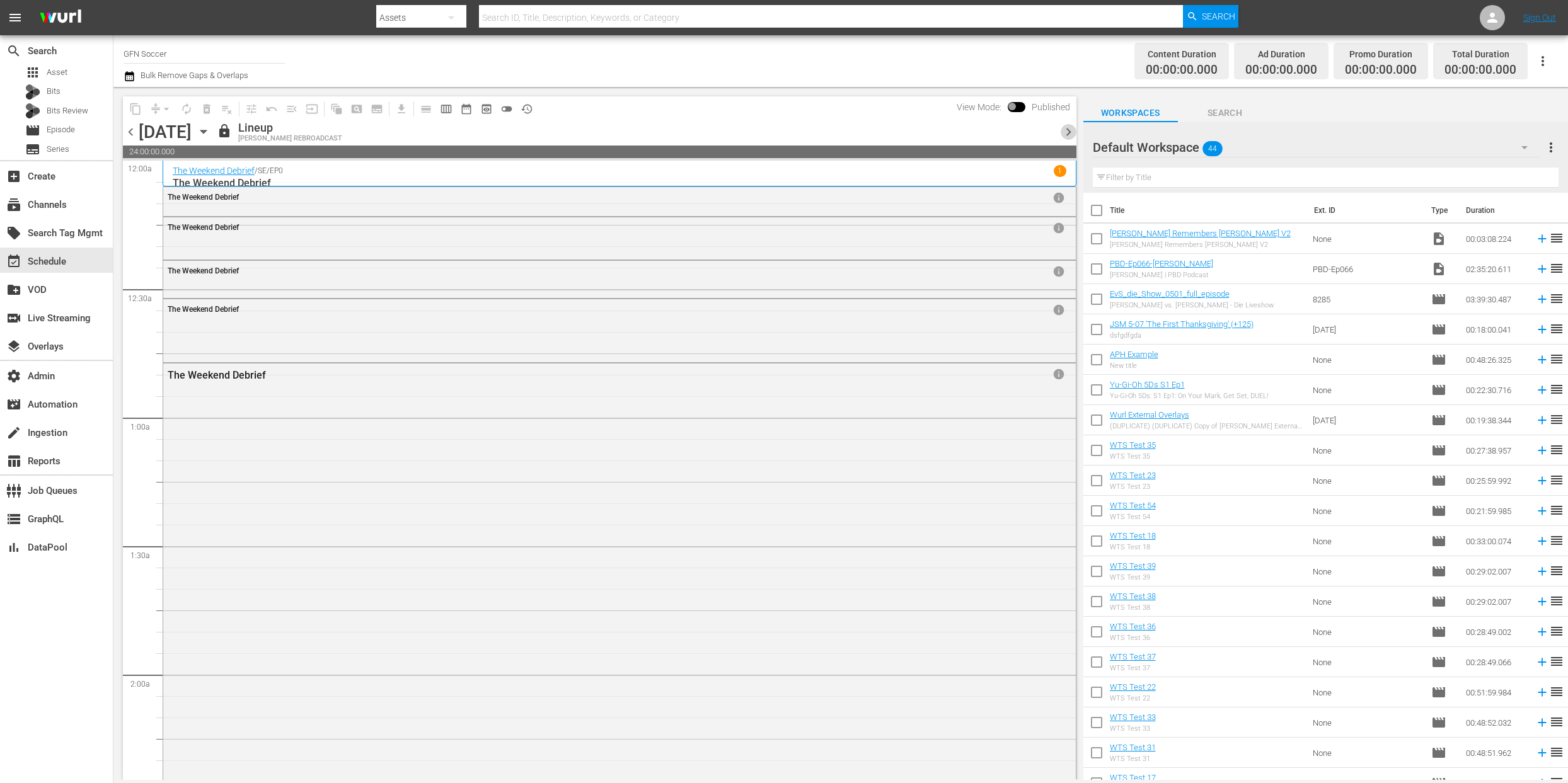
click at [1067, 133] on span "chevron_right" at bounding box center [1069, 132] width 16 height 16
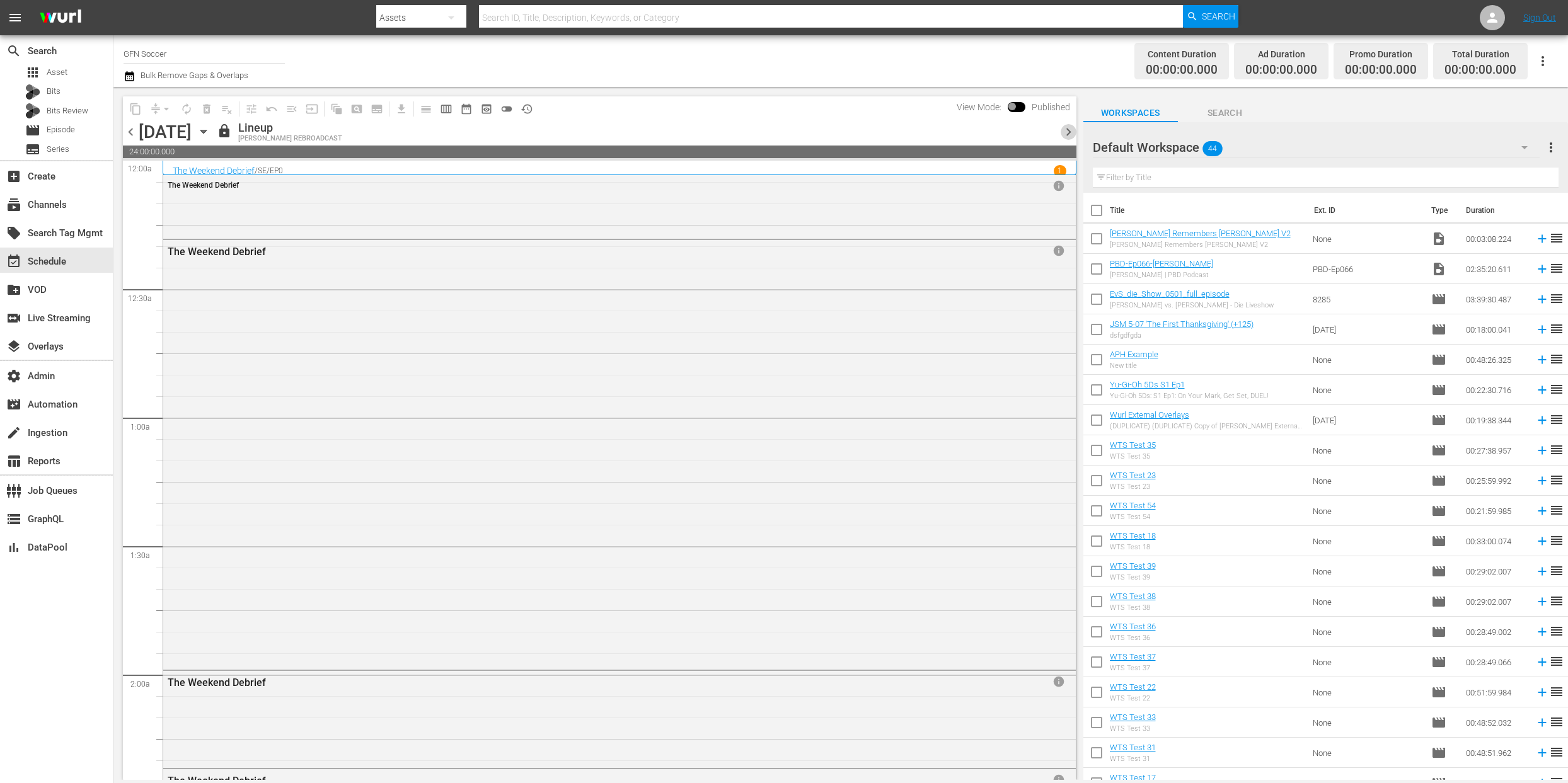
click at [1067, 133] on span "chevron_right" at bounding box center [1069, 132] width 16 height 16
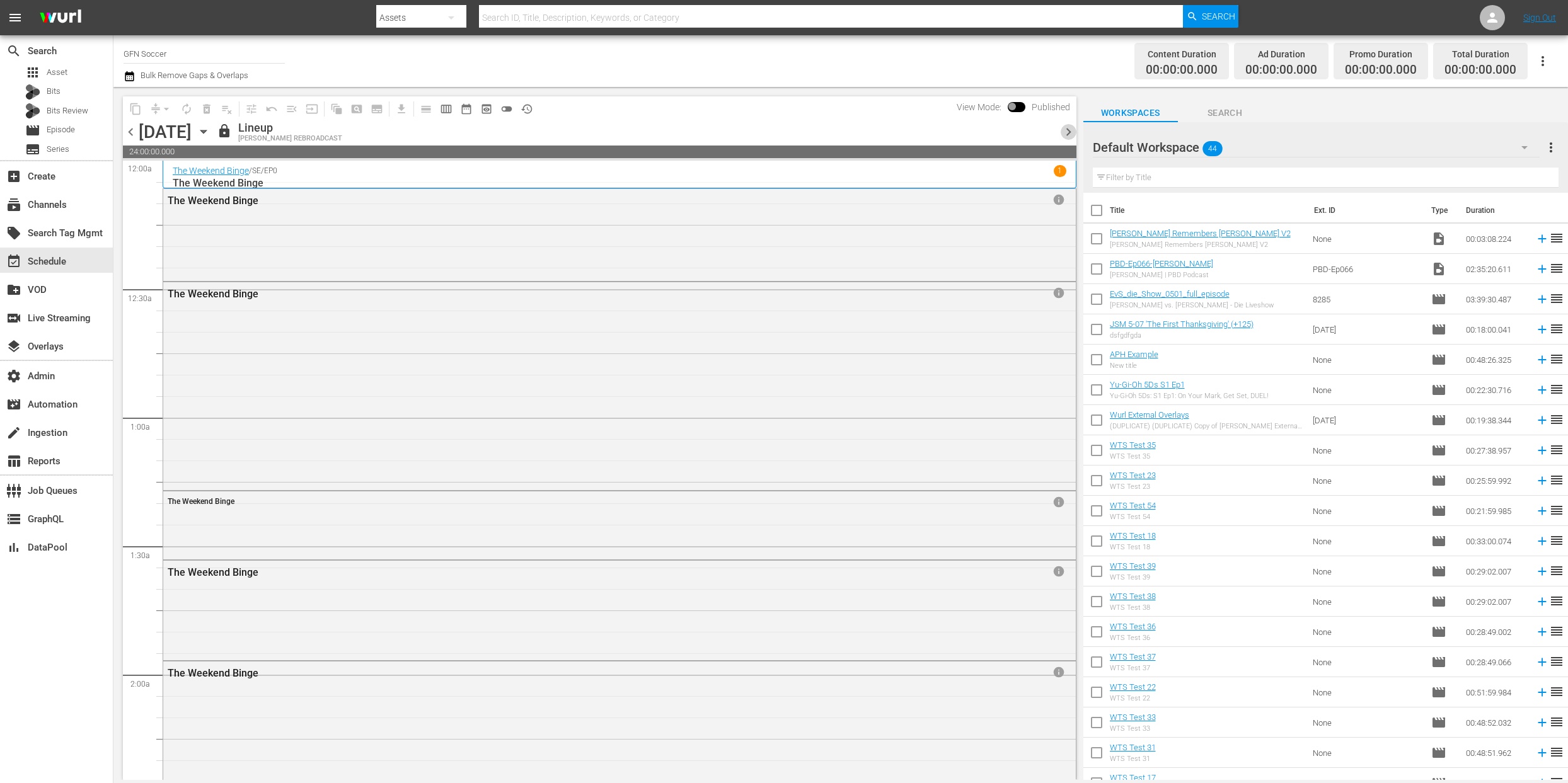
click at [1072, 134] on span "chevron_right" at bounding box center [1069, 132] width 16 height 16
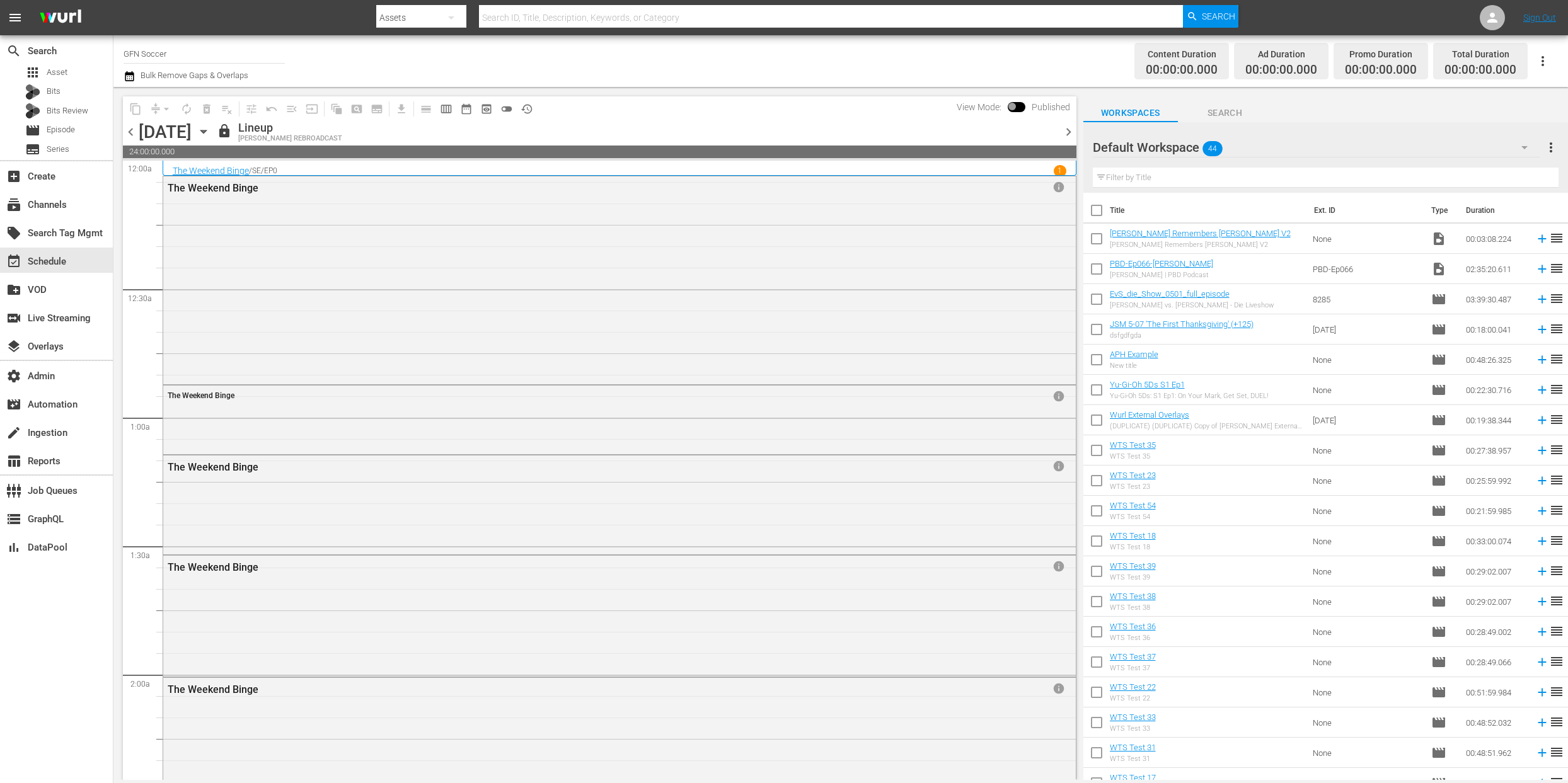
click at [1073, 134] on span "chevron_right" at bounding box center [1069, 132] width 16 height 16
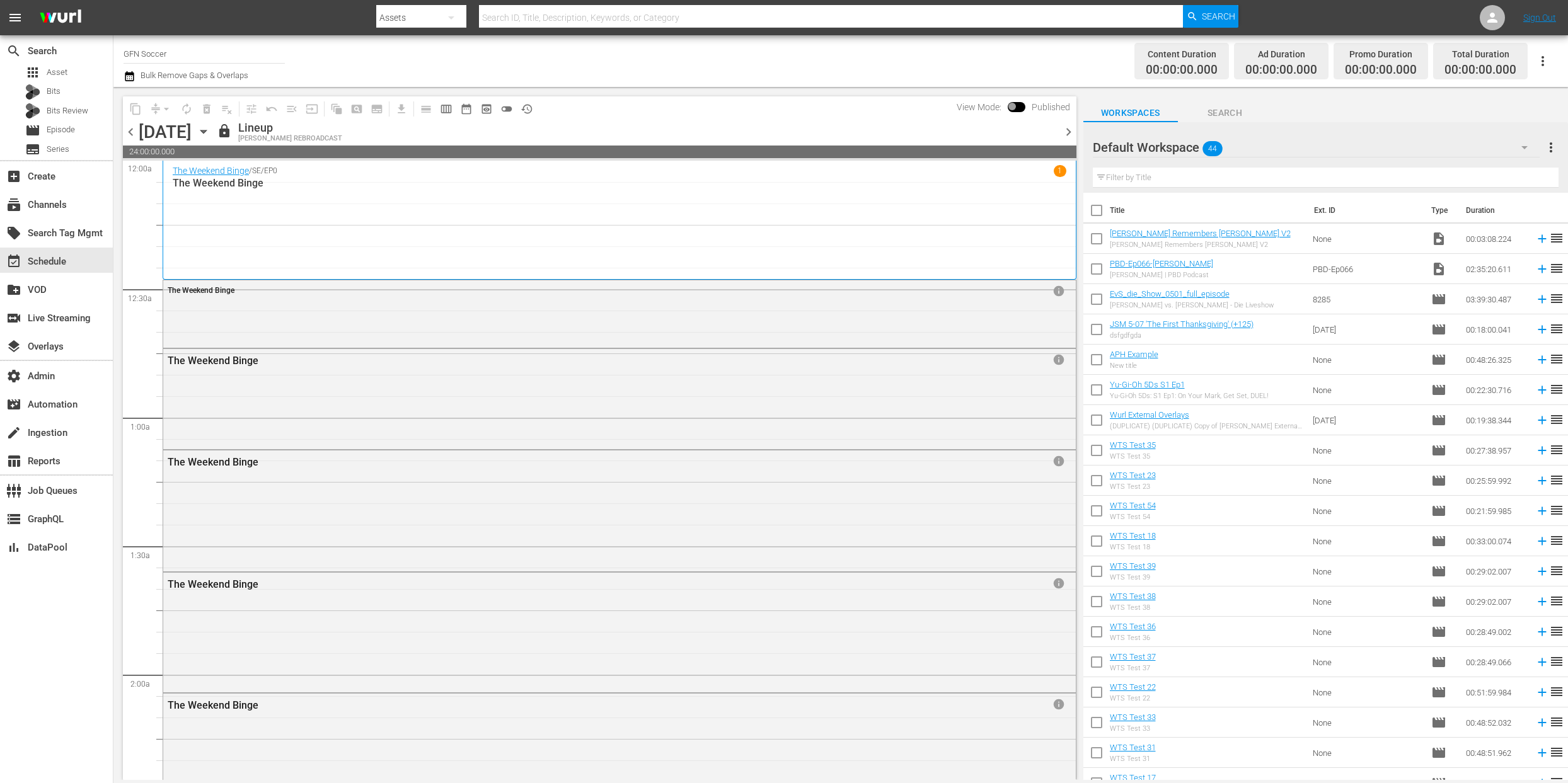
click at [1073, 134] on span "chevron_right" at bounding box center [1069, 132] width 16 height 16
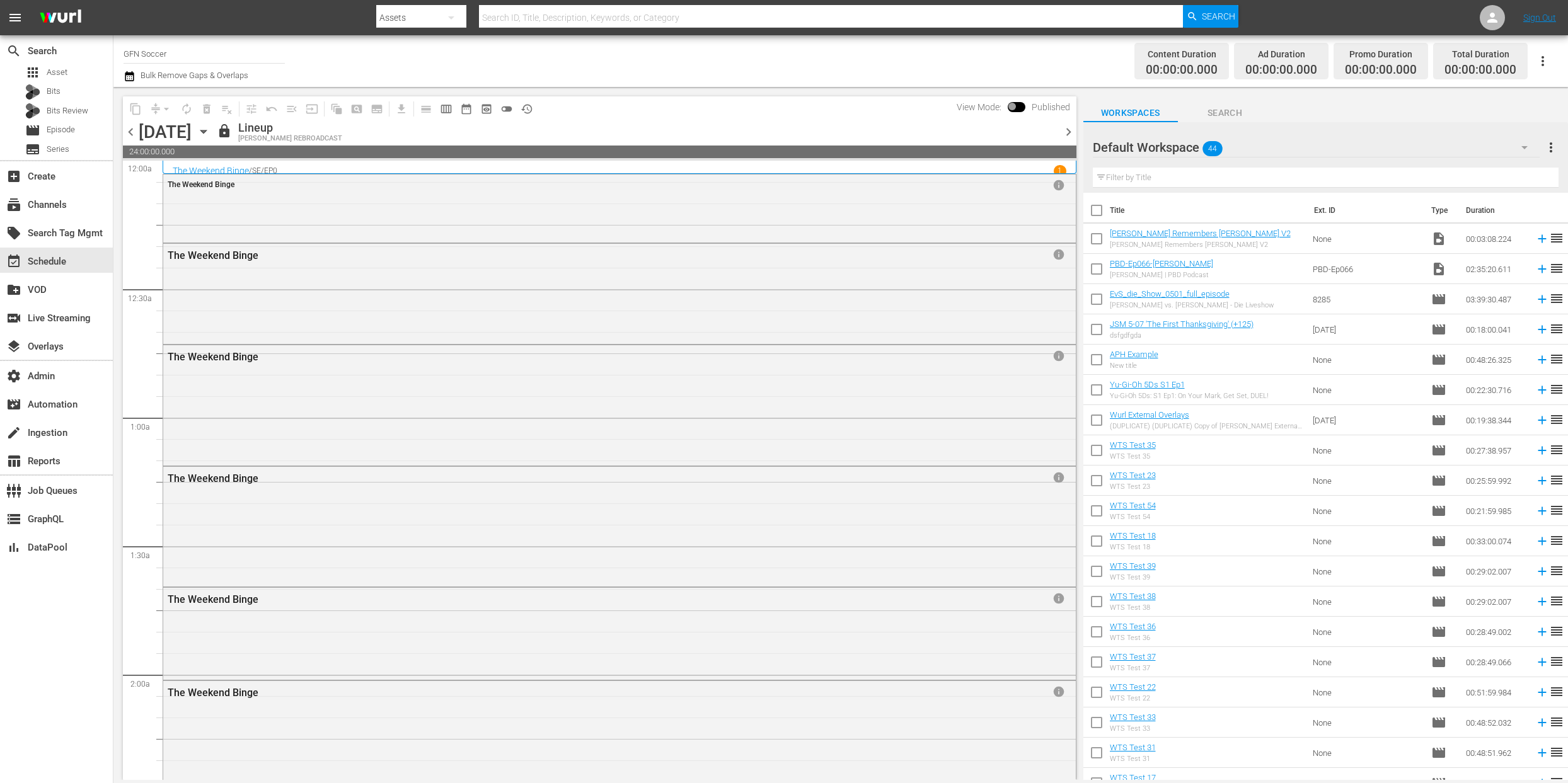
click at [1074, 135] on span "chevron_right" at bounding box center [1069, 132] width 16 height 16
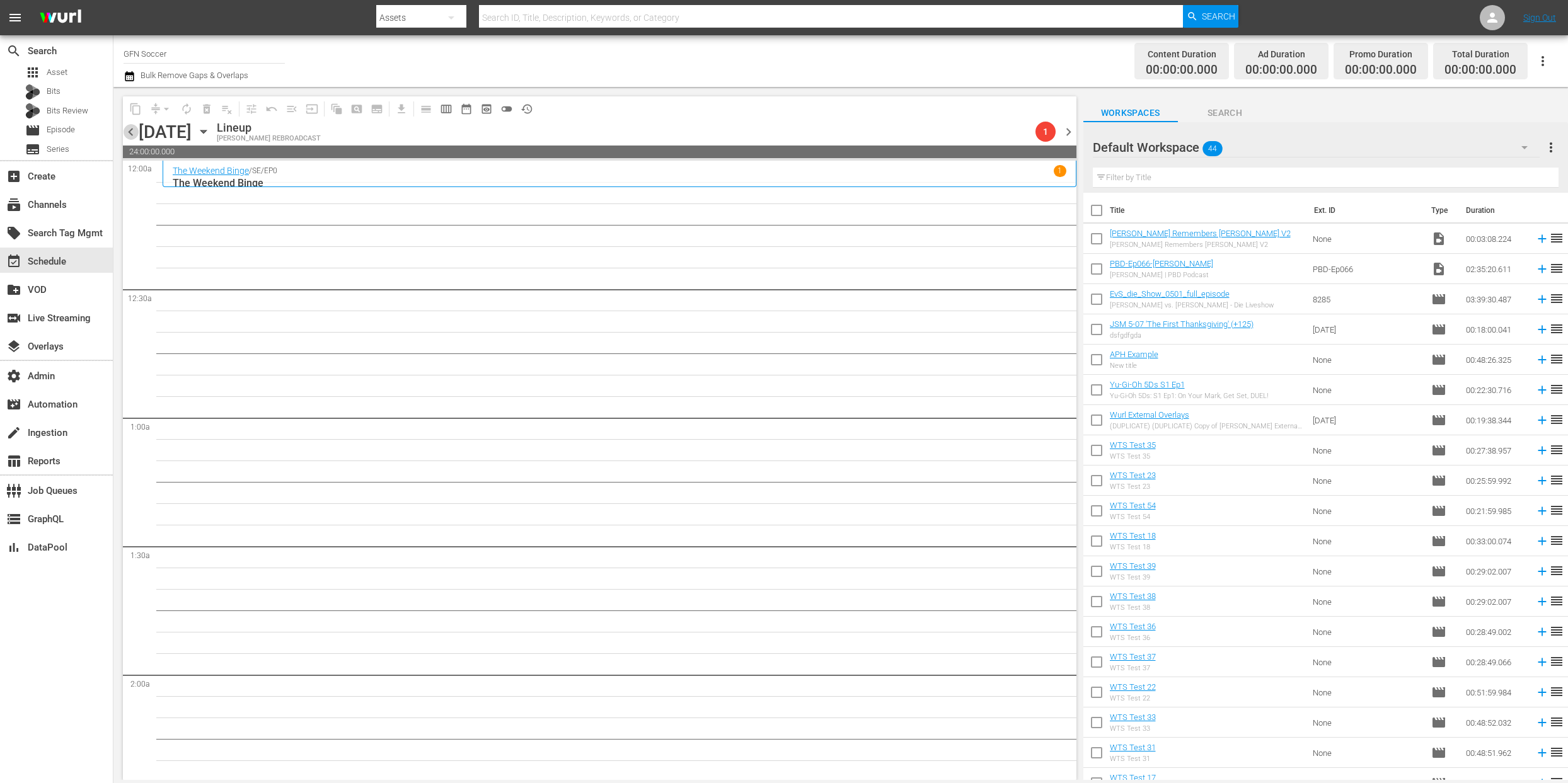
click at [132, 133] on span "chevron_left" at bounding box center [131, 132] width 16 height 16
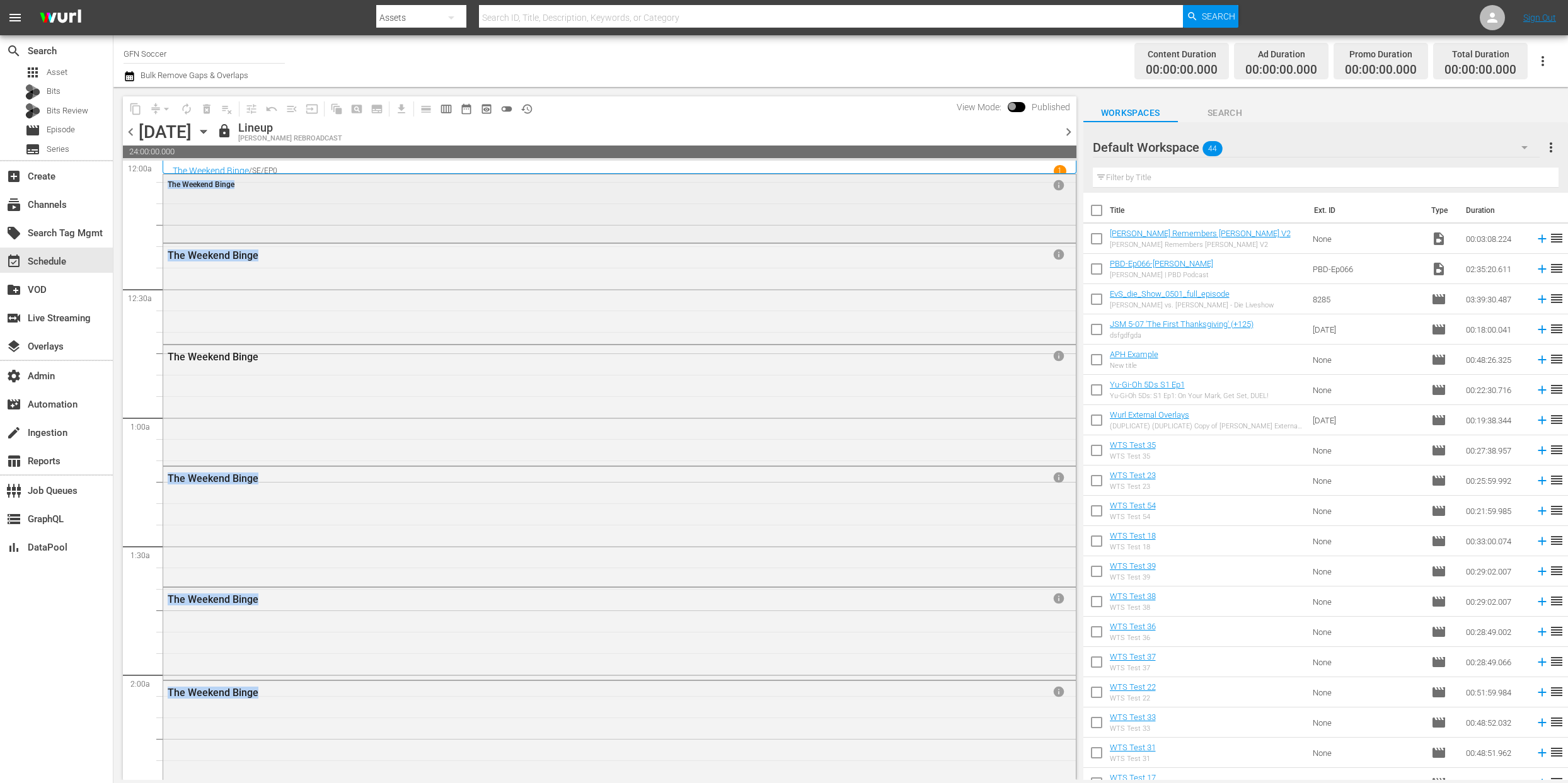
drag, startPoint x: 406, startPoint y: 223, endPoint x: 415, endPoint y: 211, distance: 15.0
click at [41, 204] on div "subscriptions Channels" at bounding box center [35, 202] width 70 height 11
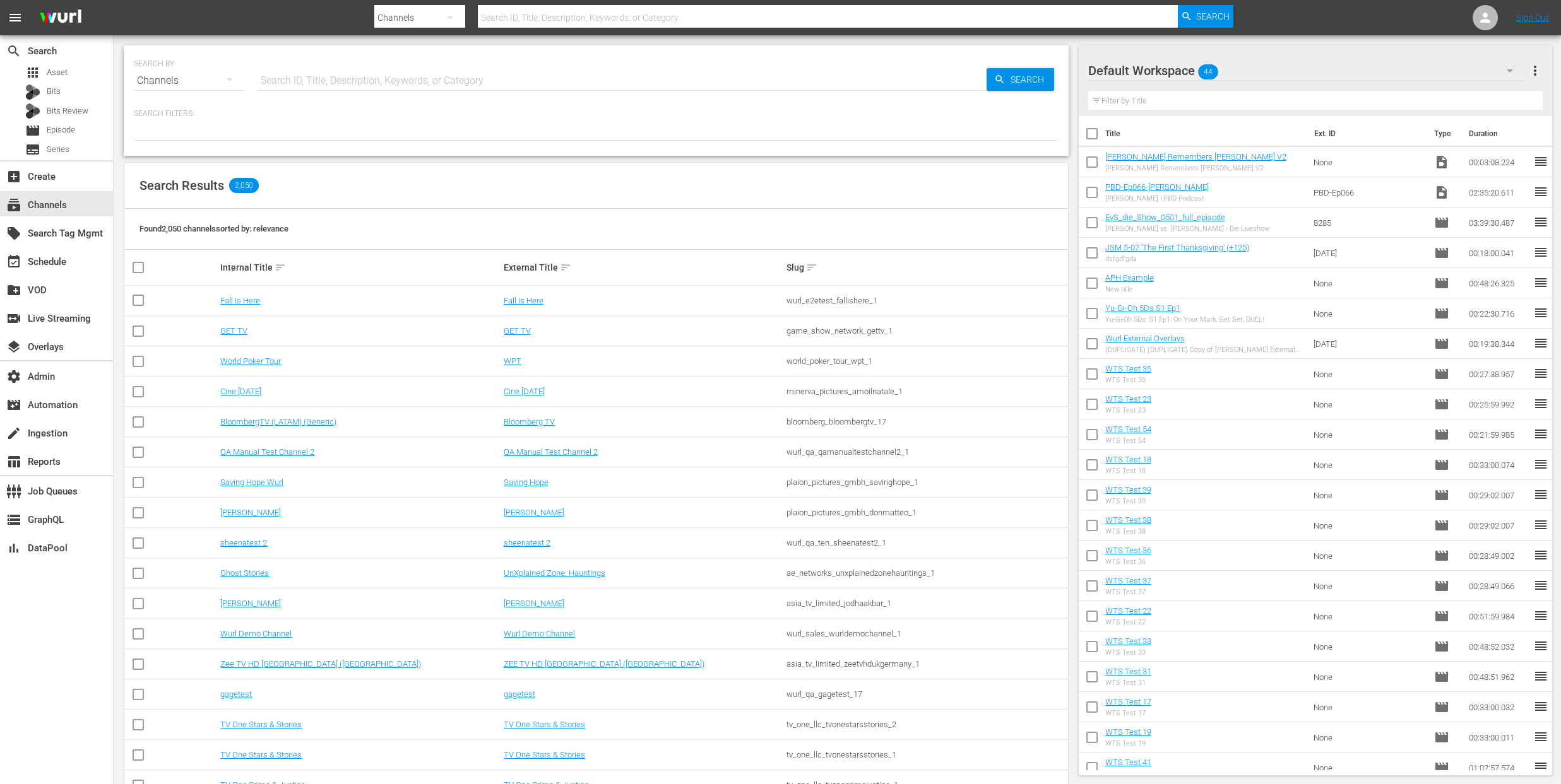
click at [279, 79] on input "text" at bounding box center [622, 81] width 729 height 31
paste input "global_fan_tv_gfnsoccer_1"
type input "global_fan_tv_gfnsoccer_1"
click at [1034, 77] on span "Search" at bounding box center [1030, 80] width 48 height 23
type input "global_fan_tv_gfnsoccer_1"
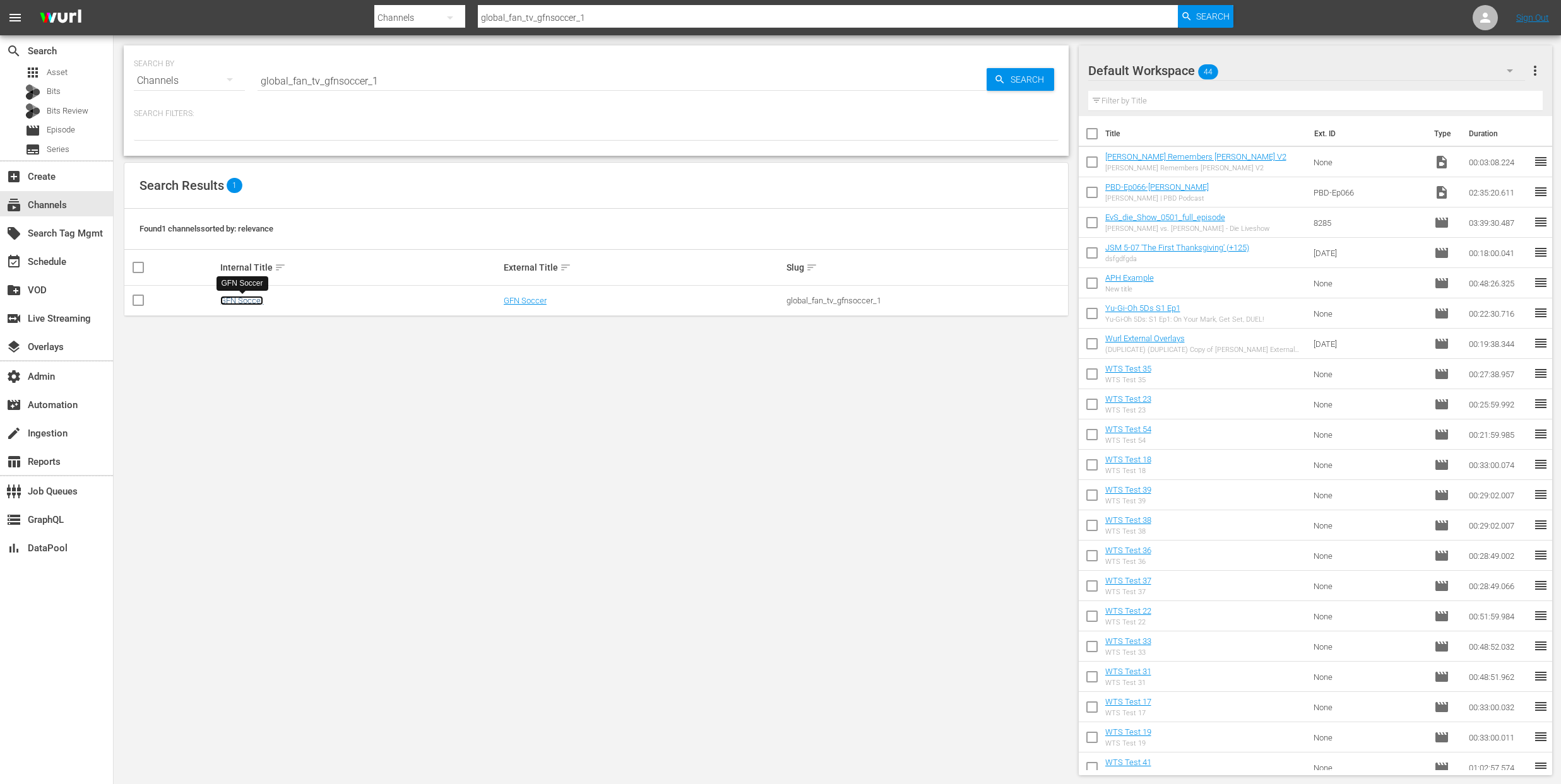
click at [259, 298] on link "GFN Soccer" at bounding box center [242, 301] width 43 height 9
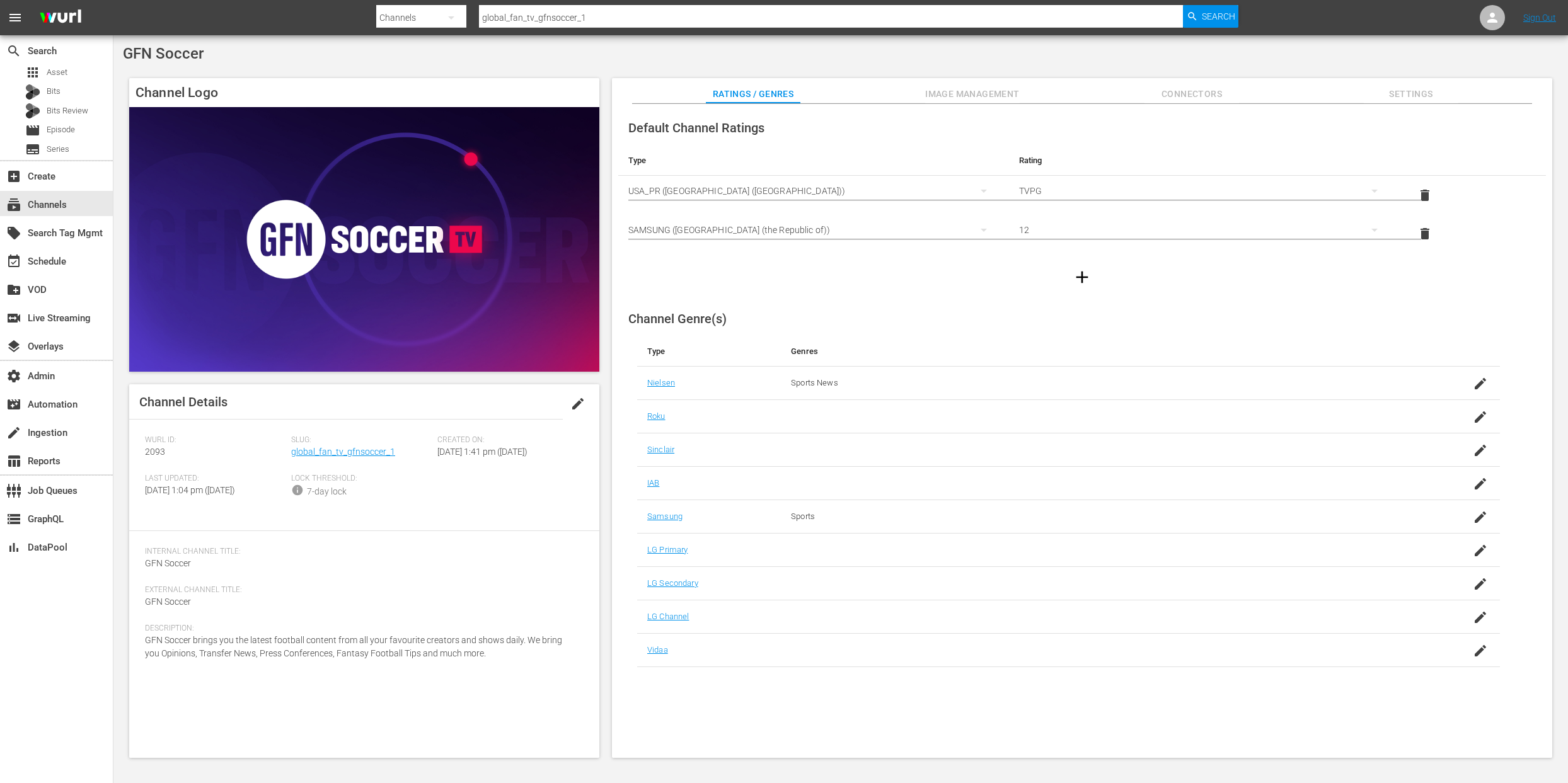
click at [1176, 99] on span "Connectors" at bounding box center [1191, 94] width 95 height 16
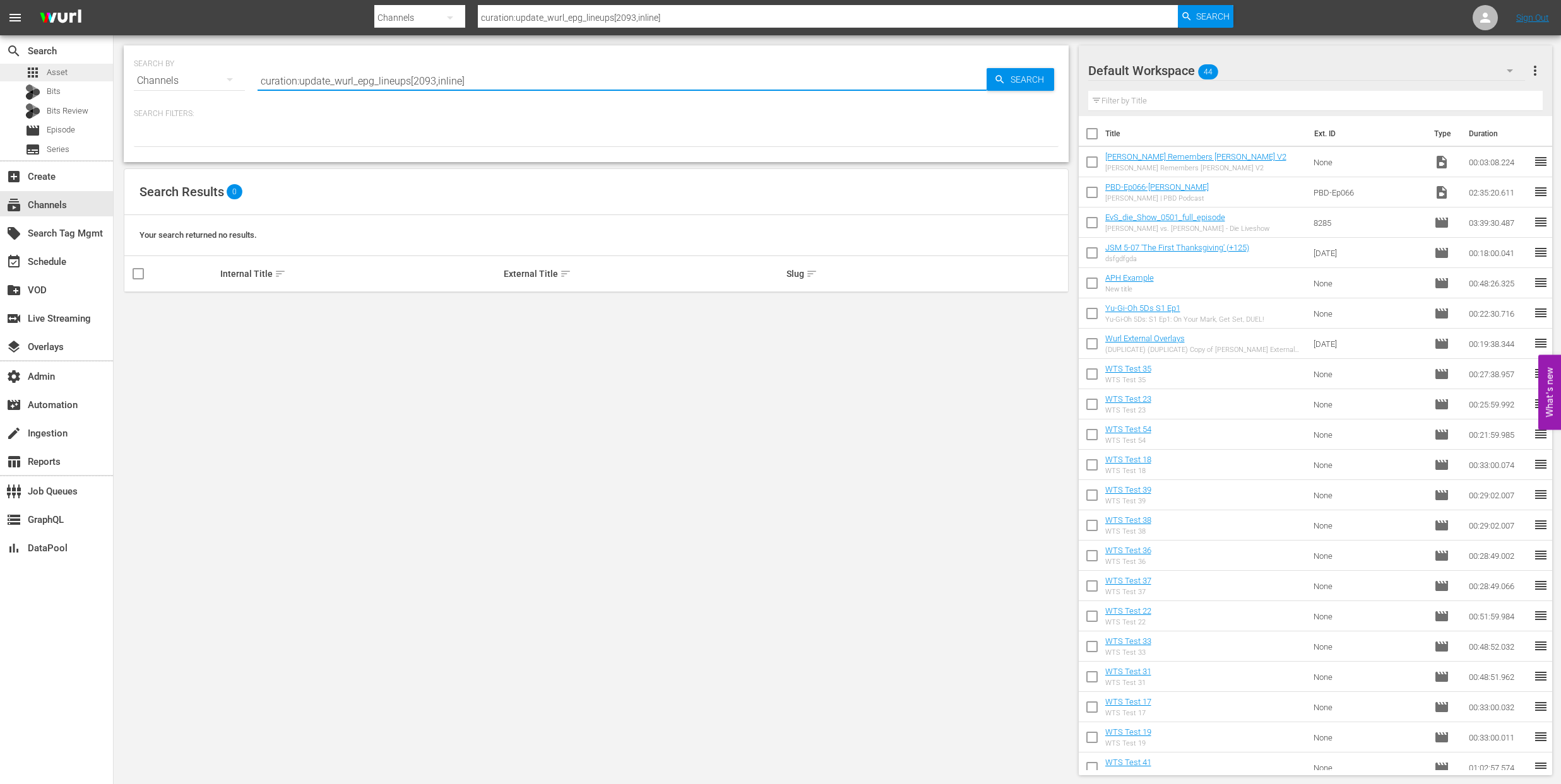
drag, startPoint x: 454, startPoint y: 78, endPoint x: 67, endPoint y: 80, distance: 387.0
click at [114, 0] on div "search Search apps Asset Bits Bits Review movie Episode subtitles Series add_bo…" at bounding box center [837, 0] width 1447 height 0
type input "e]"
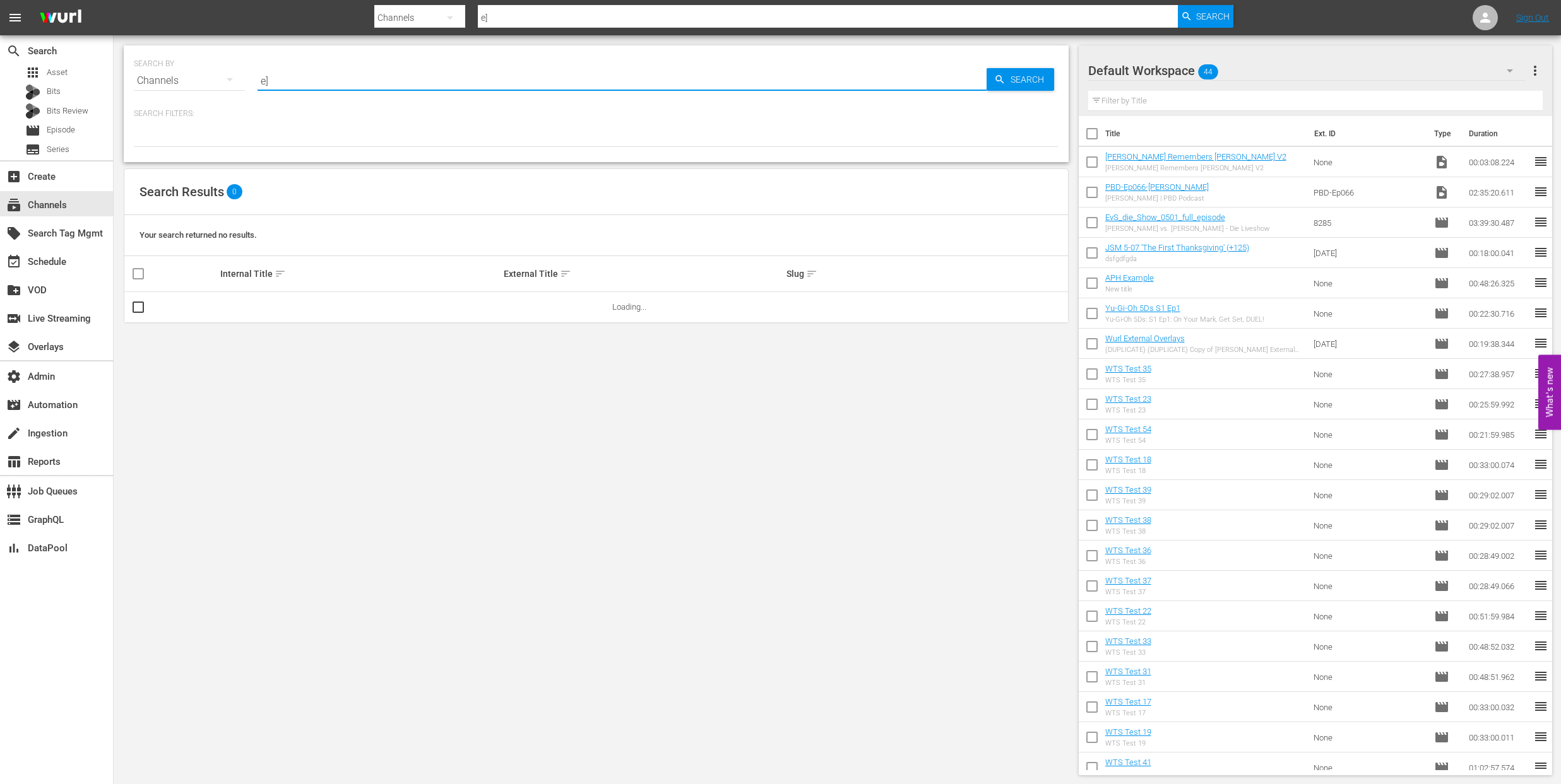
drag, startPoint x: 296, startPoint y: 80, endPoint x: 219, endPoint y: 80, distance: 77.0
click at [219, 80] on div "SEARCH BY Search By Channels Search ID, Title, Description, Keywords, or Catego…" at bounding box center [596, 73] width 925 height 45
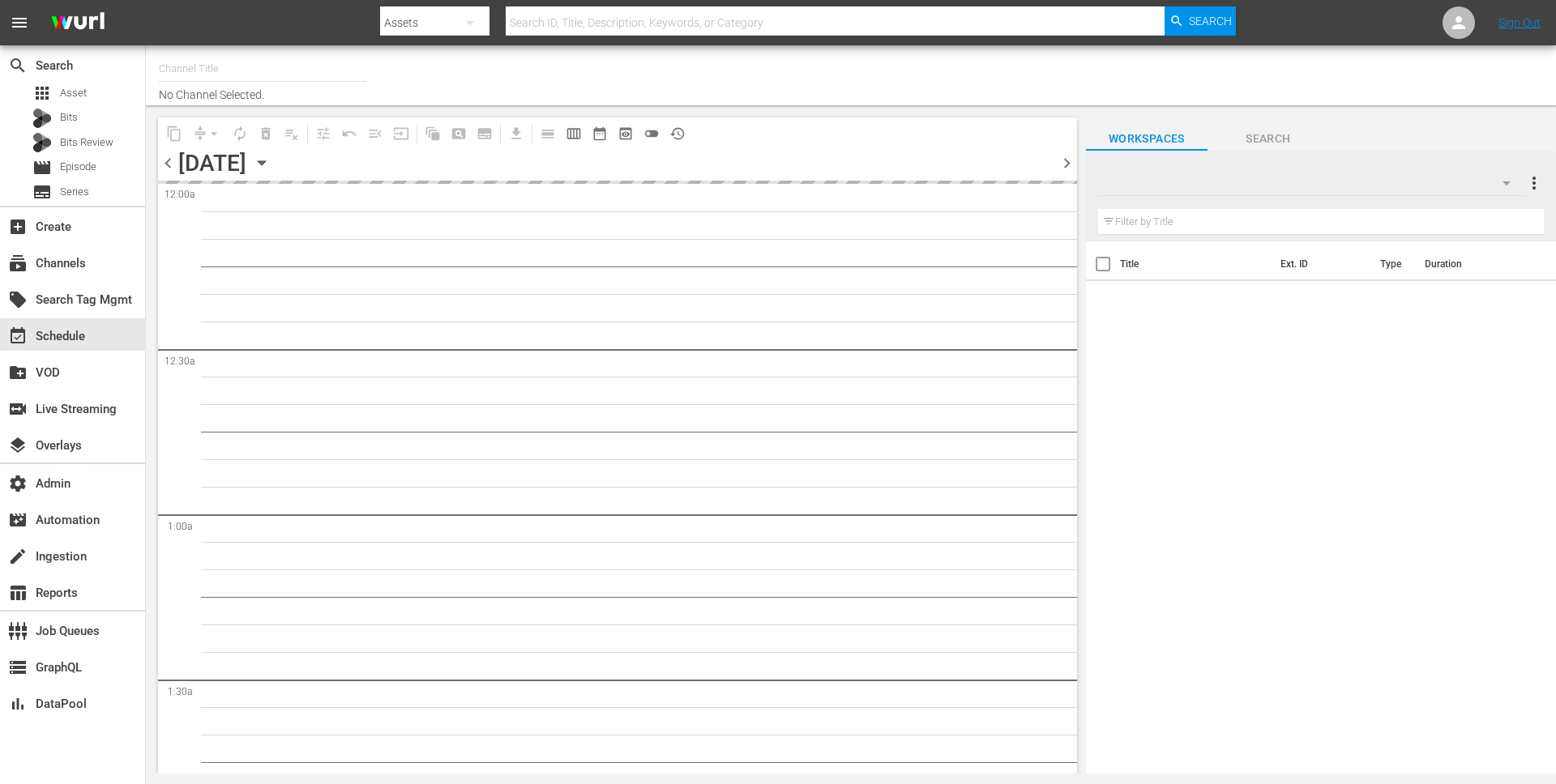
type input "GFN Soccer (2093)"
